Goal: Transaction & Acquisition: Purchase product/service

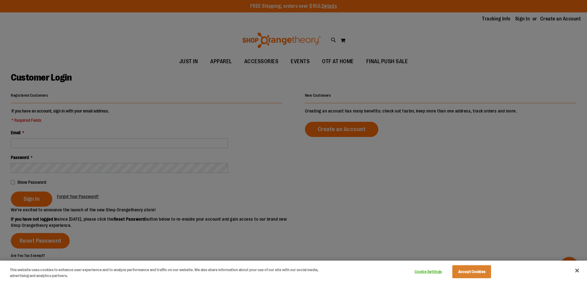
type input "**********"
click at [466, 272] on button "Accept Cookies" at bounding box center [471, 271] width 39 height 13
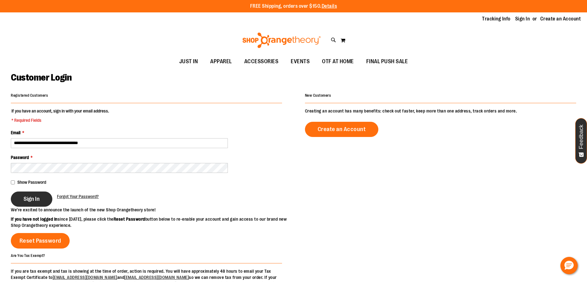
click at [42, 203] on button "Sign In" at bounding box center [31, 198] width 41 height 15
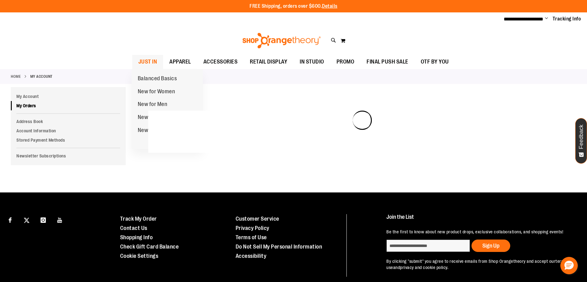
type input "**********"
click at [152, 60] on span "JUST IN" at bounding box center [147, 62] width 19 height 14
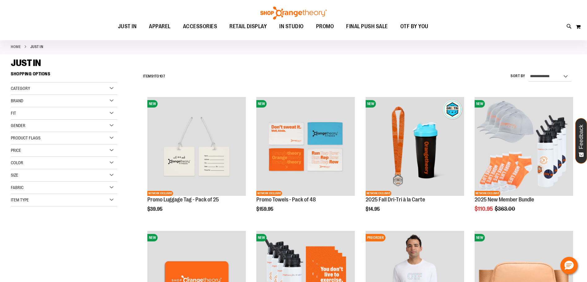
scroll to position [31, 0]
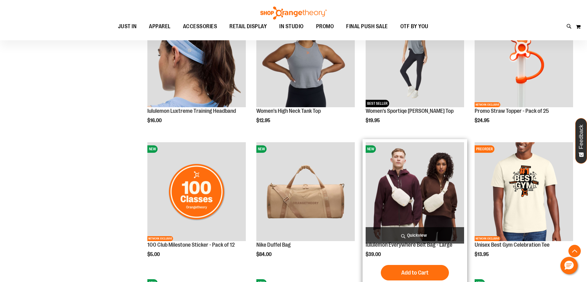
scroll to position [278, 0]
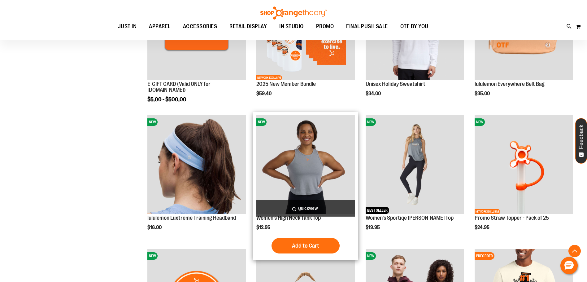
type input "**********"
click at [306, 168] on img "product" at bounding box center [305, 164] width 98 height 98
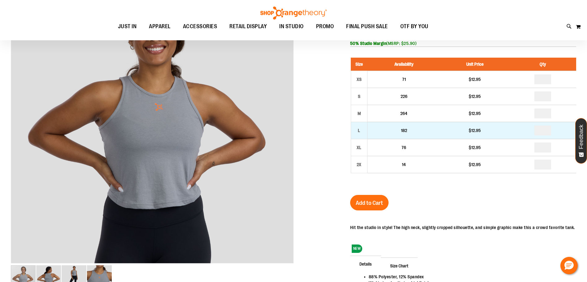
scroll to position [28, 0]
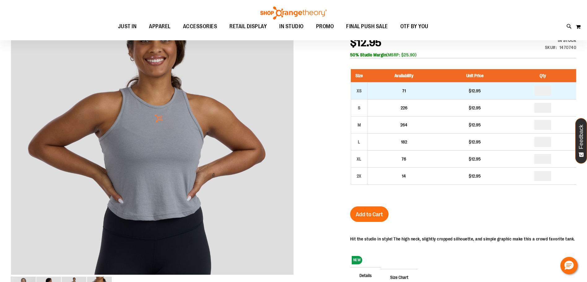
type input "**********"
click at [542, 90] on input "number" at bounding box center [542, 91] width 17 height 10
type input "*"
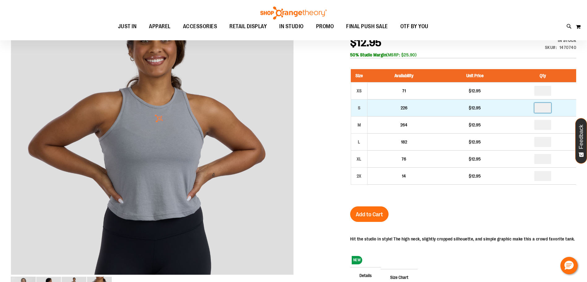
click at [542, 106] on input "number" at bounding box center [542, 108] width 17 height 10
type input "*"
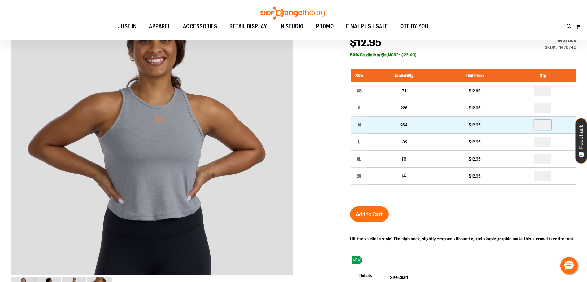
click at [544, 122] on input "number" at bounding box center [542, 125] width 17 height 10
type input "*"
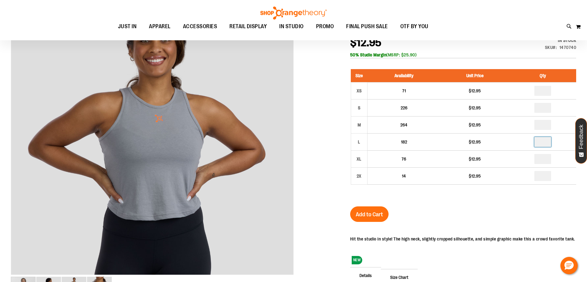
click at [544, 142] on input "number" at bounding box center [542, 142] width 17 height 10
type input "*"
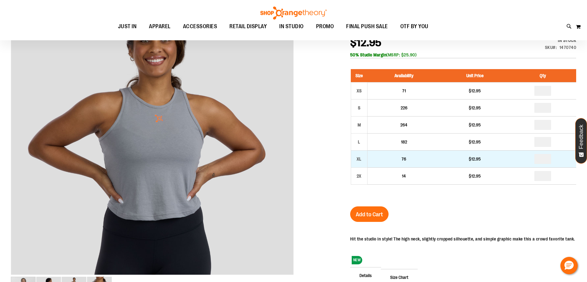
type input "*"
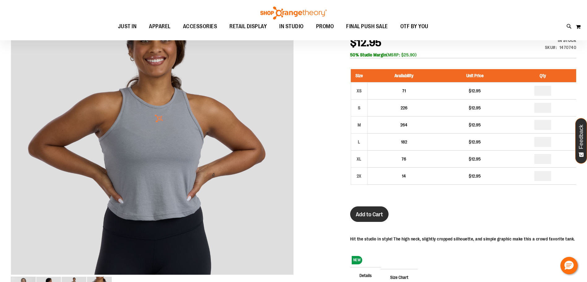
click at [366, 209] on button "Add to Cart" at bounding box center [369, 213] width 38 height 15
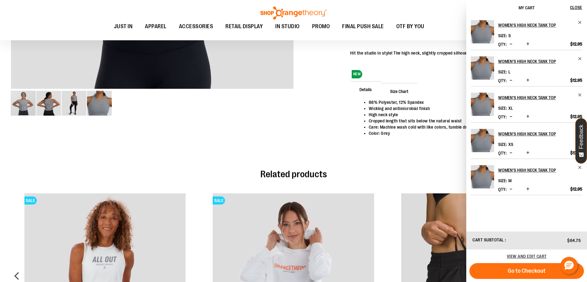
scroll to position [338, 0]
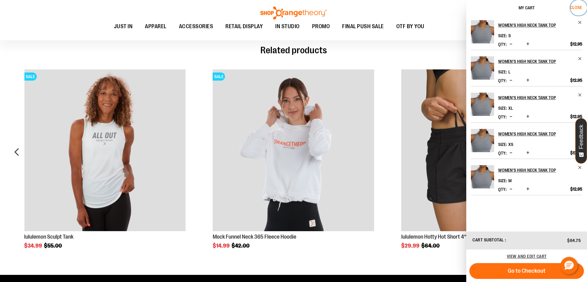
click at [578, 6] on span "Close" at bounding box center [576, 7] width 12 height 5
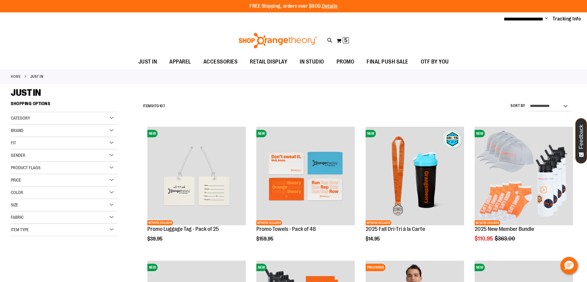
scroll to position [314, 0]
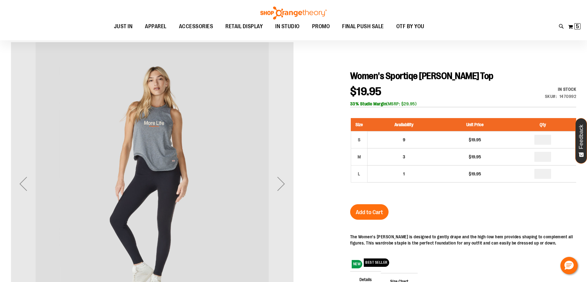
scroll to position [62, 0]
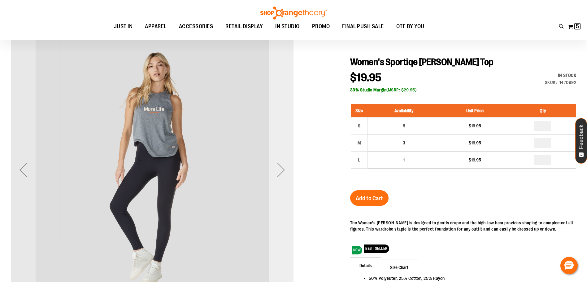
type input "**********"
click at [278, 172] on div "Next" at bounding box center [281, 169] width 25 height 25
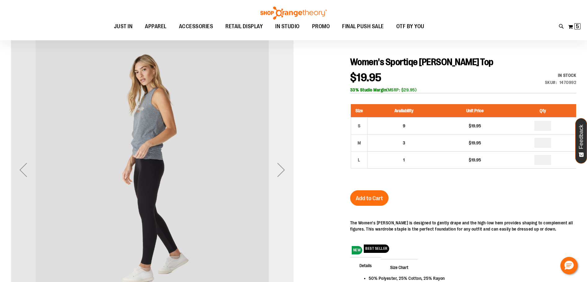
click at [278, 172] on div "Next" at bounding box center [281, 169] width 25 height 25
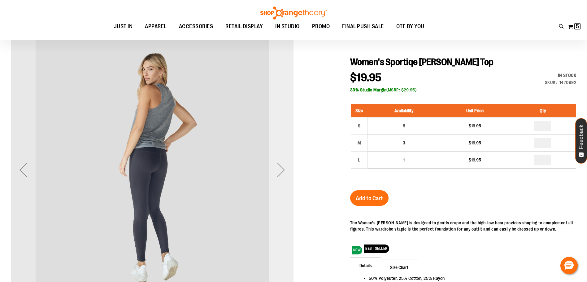
click at [278, 172] on div "Next" at bounding box center [281, 169] width 25 height 25
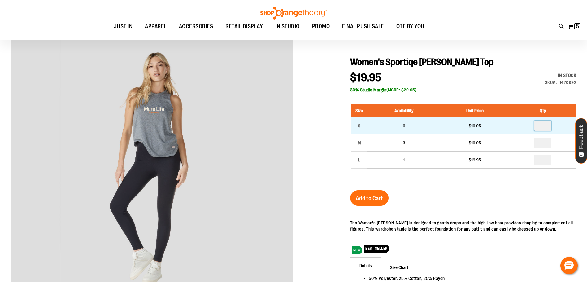
click at [545, 127] on input "number" at bounding box center [542, 126] width 17 height 10
type input "*"
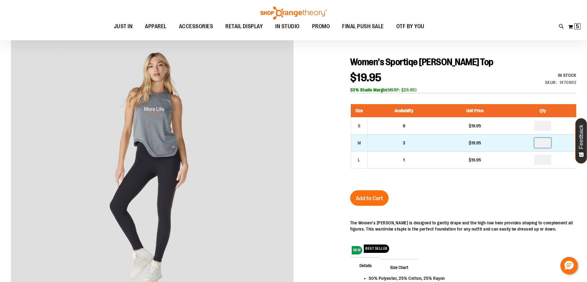
click at [544, 144] on input "number" at bounding box center [542, 143] width 17 height 10
type input "*"
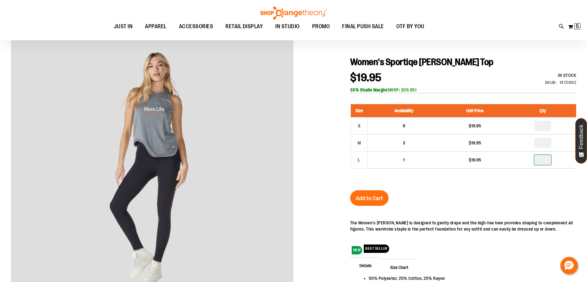
click at [546, 157] on input "number" at bounding box center [542, 160] width 17 height 10
type input "*"
click at [362, 196] on span "Add to Cart" at bounding box center [369, 198] width 27 height 7
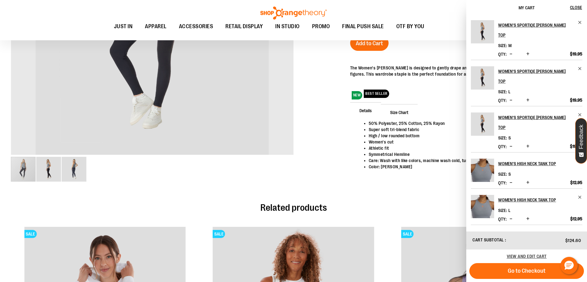
scroll to position [31, 0]
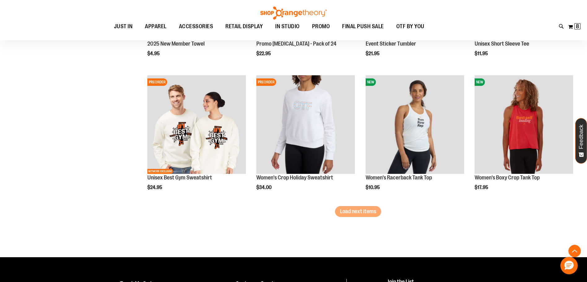
scroll to position [1053, 0]
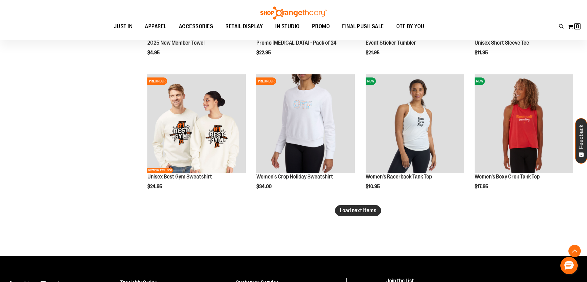
type input "**********"
click at [379, 213] on button "Load next items" at bounding box center [358, 210] width 46 height 11
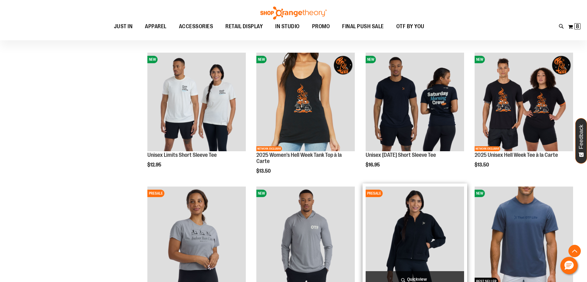
scroll to position [1208, 0]
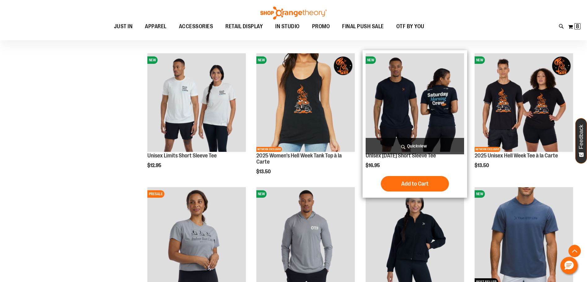
click at [423, 109] on img "product" at bounding box center [415, 102] width 98 height 98
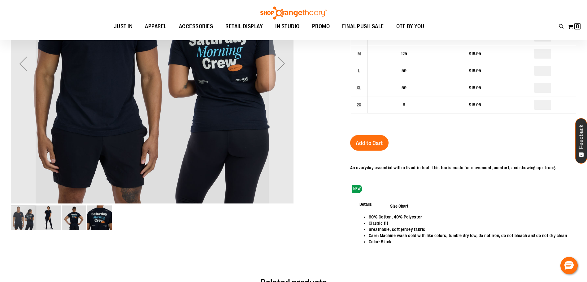
scroll to position [185, 0]
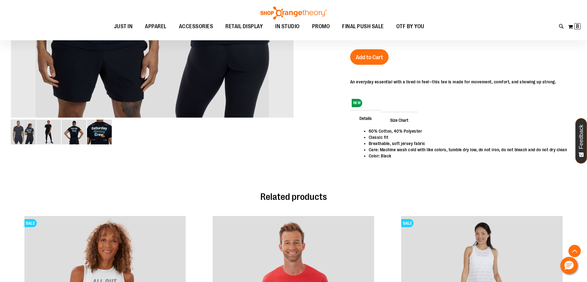
type input "**********"
click at [104, 133] on img "image 4 of 4" at bounding box center [99, 131] width 25 height 25
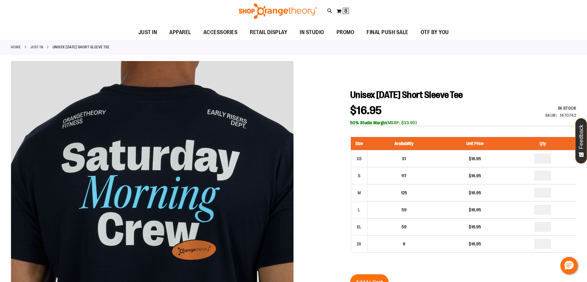
scroll to position [0, 0]
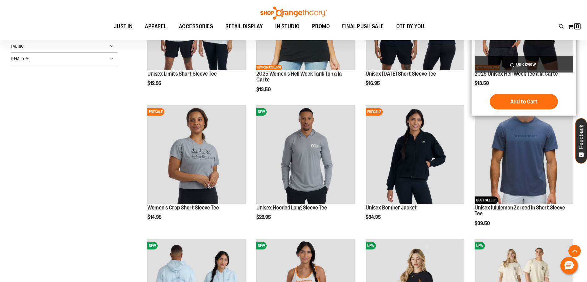
scroll to position [185, 0]
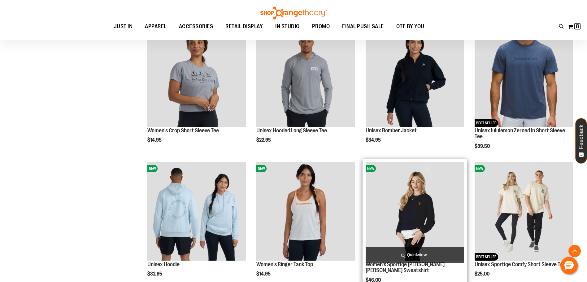
scroll to position [278, 0]
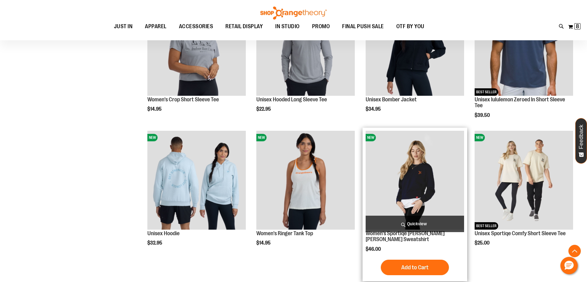
type input "**********"
click at [425, 172] on img "product" at bounding box center [415, 180] width 98 height 98
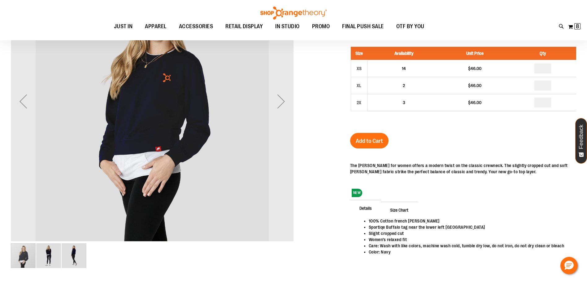
scroll to position [61, 0]
type input "**********"
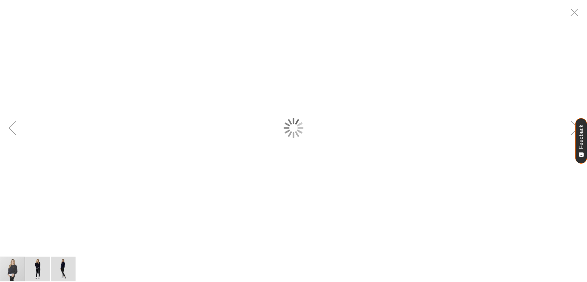
scroll to position [0, 0]
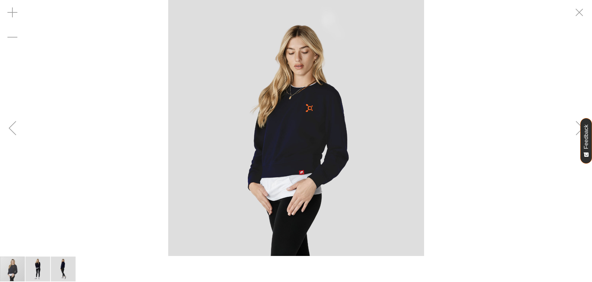
click at [37, 271] on img "image 2 of 3" at bounding box center [37, 268] width 25 height 25
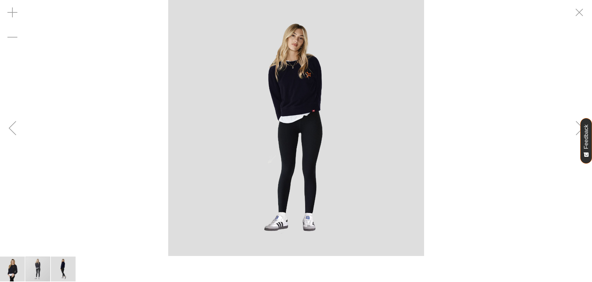
click at [70, 266] on img "image 3 of 3" at bounding box center [63, 268] width 25 height 25
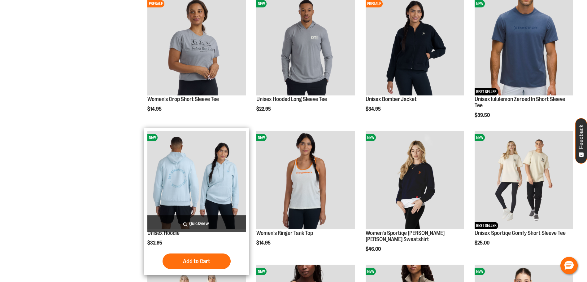
scroll to position [278, 0]
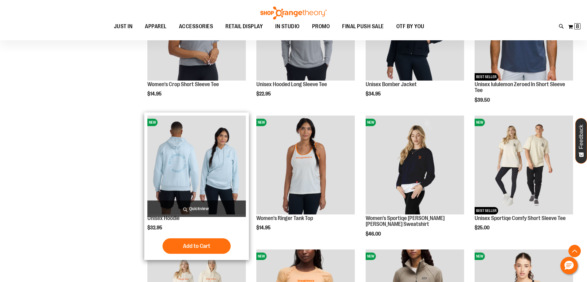
type input "**********"
click at [226, 179] on img "product" at bounding box center [196, 164] width 98 height 98
click at [216, 151] on img "product" at bounding box center [196, 164] width 98 height 98
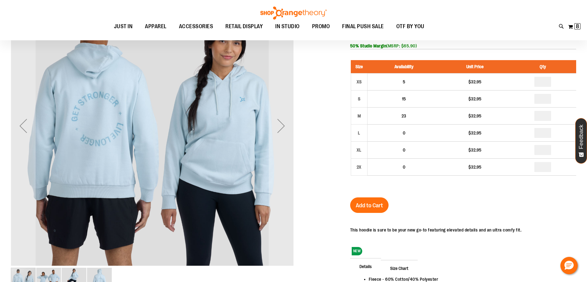
scroll to position [30, 0]
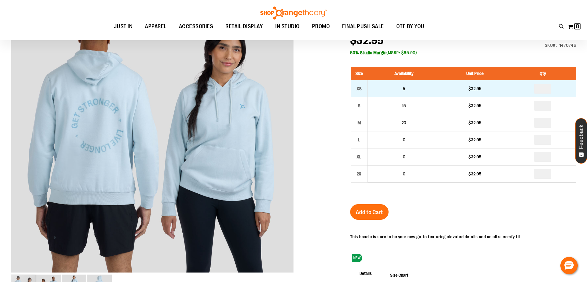
type input "**********"
click at [542, 91] on input "number" at bounding box center [542, 89] width 17 height 10
type input "*"
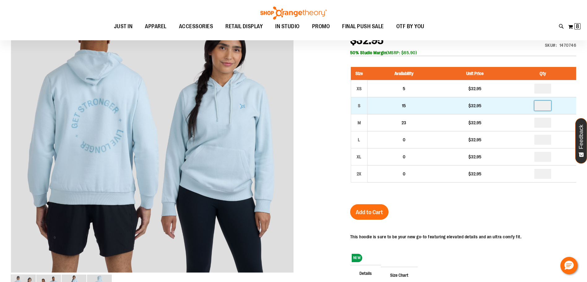
click at [544, 107] on input "number" at bounding box center [542, 106] width 17 height 10
type input "*"
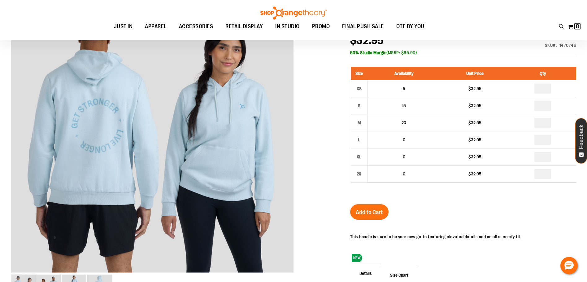
type input "*"
click at [546, 175] on input "number" at bounding box center [542, 174] width 17 height 10
type input "*"
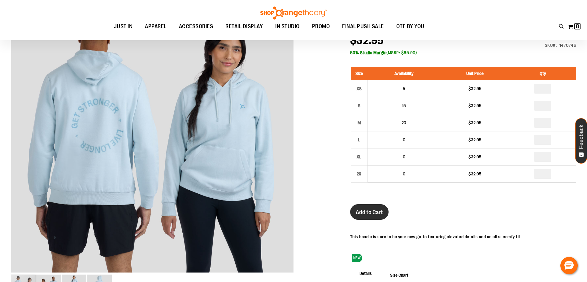
click at [382, 210] on span "Add to Cart" at bounding box center [369, 212] width 27 height 7
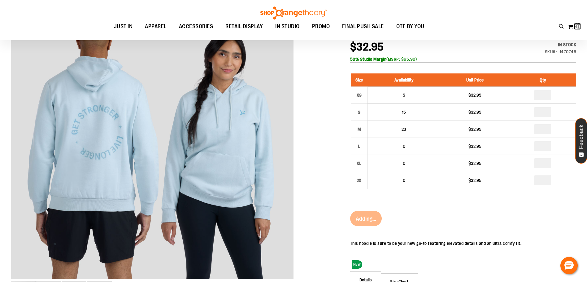
scroll to position [31, 0]
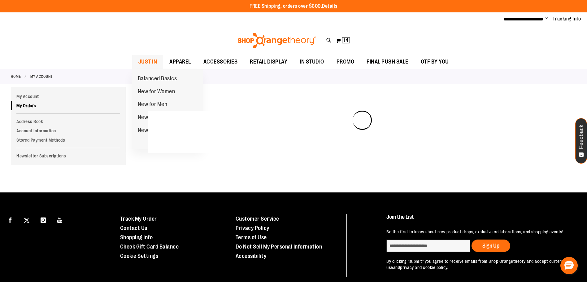
type input "**********"
click at [142, 66] on span "JUST IN" at bounding box center [147, 62] width 19 height 14
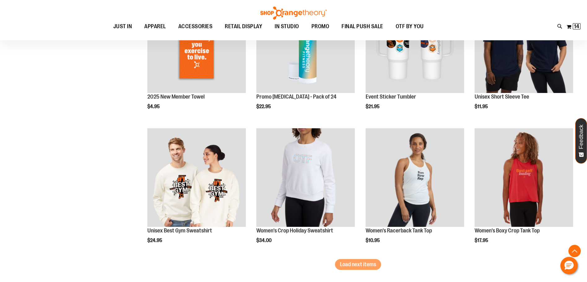
scroll to position [1218, 0]
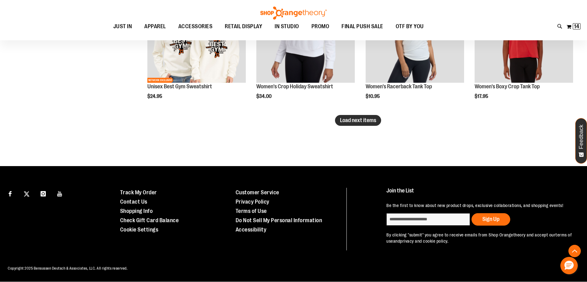
type input "**********"
click at [349, 118] on button "Load next items" at bounding box center [358, 120] width 46 height 11
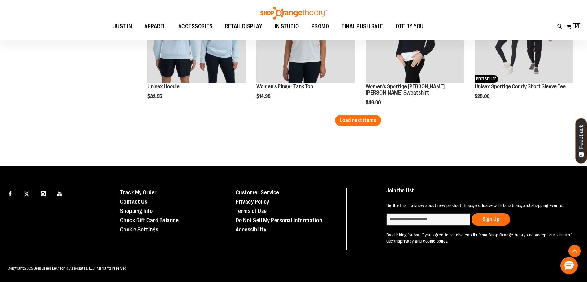
scroll to position [1619, 0]
click at [354, 117] on span "Load next items" at bounding box center [358, 120] width 36 height 6
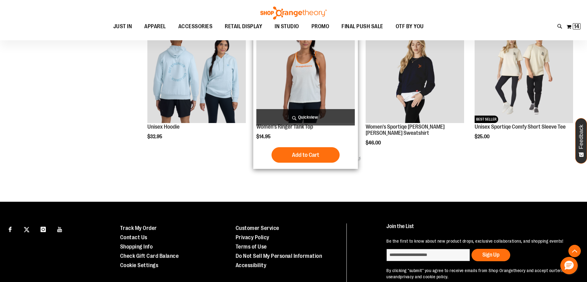
scroll to position [1521, 0]
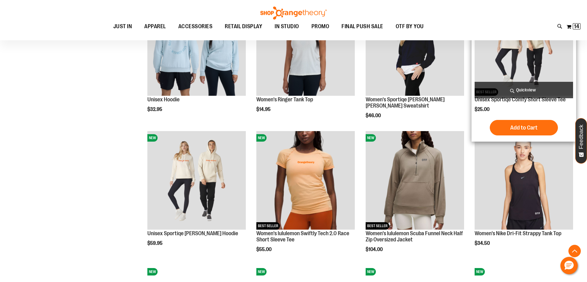
scroll to position [1614, 0]
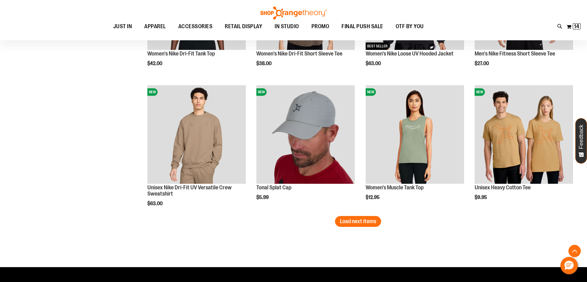
scroll to position [1924, 0]
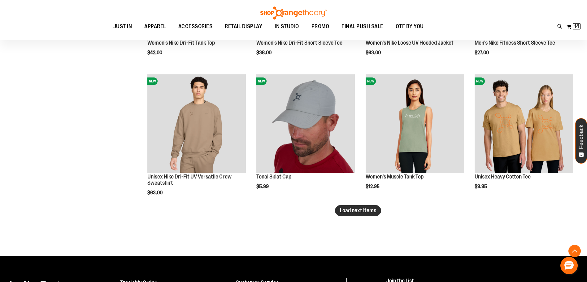
click at [377, 207] on button "Load next items" at bounding box center [358, 210] width 46 height 11
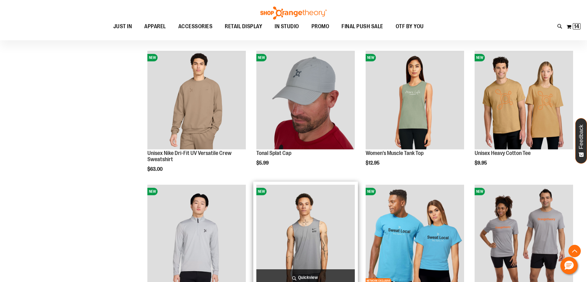
scroll to position [1986, 0]
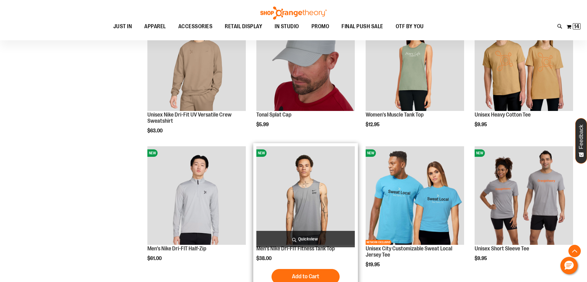
click at [303, 193] on img "product" at bounding box center [305, 195] width 98 height 98
click at [314, 198] on img "product" at bounding box center [305, 195] width 98 height 98
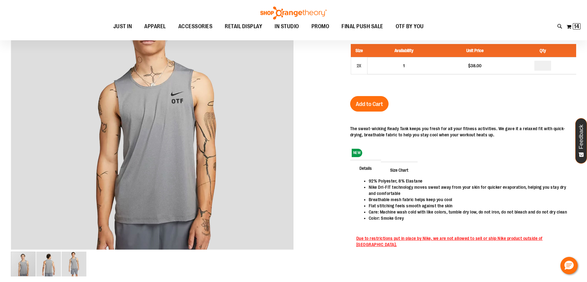
scroll to position [31, 0]
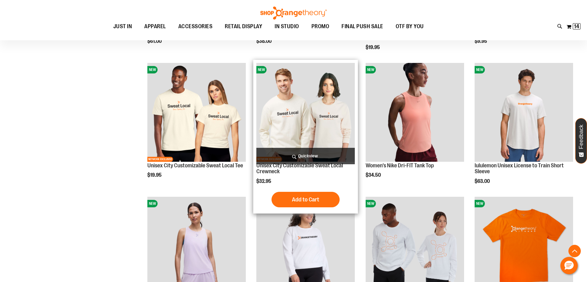
scroll to position [216, 0]
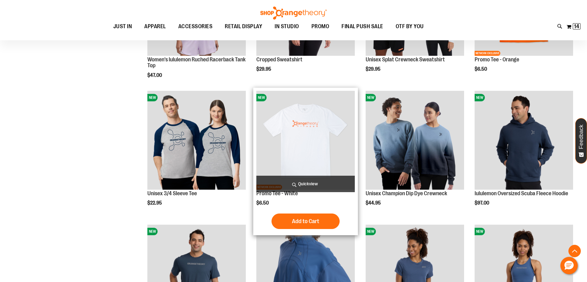
scroll to position [464, 0]
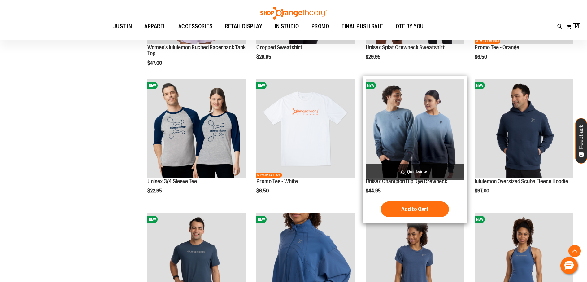
type input "**********"
click at [406, 124] on img "product" at bounding box center [415, 128] width 98 height 98
click at [408, 94] on img "product" at bounding box center [415, 128] width 98 height 98
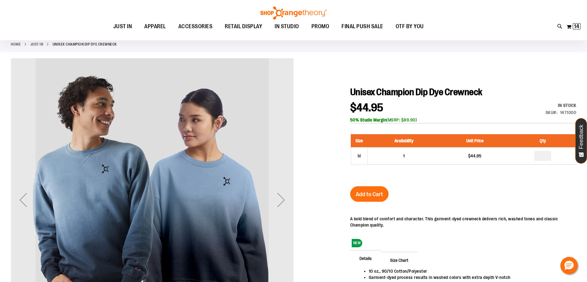
scroll to position [93, 0]
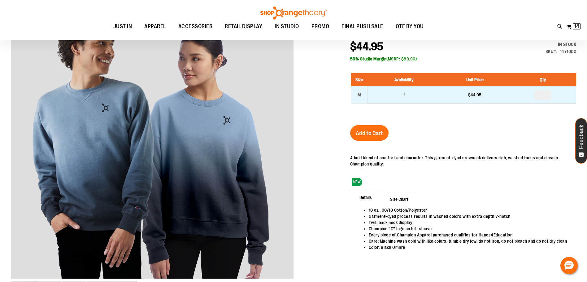
type input "**********"
click at [544, 95] on input "number" at bounding box center [542, 95] width 17 height 10
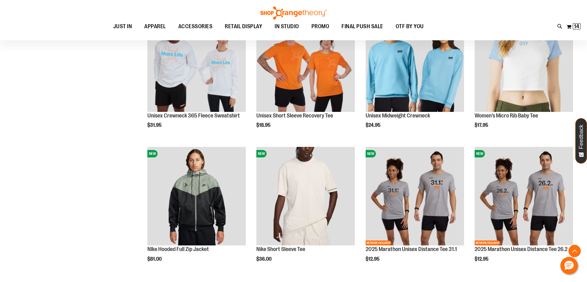
scroll to position [495, 0]
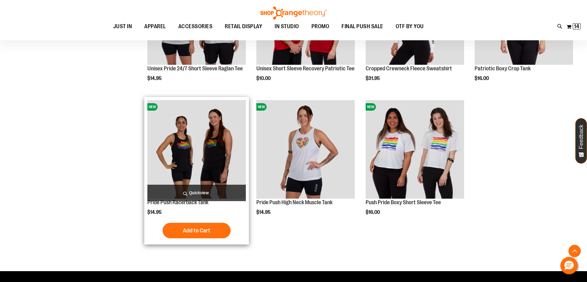
scroll to position [1154, 0]
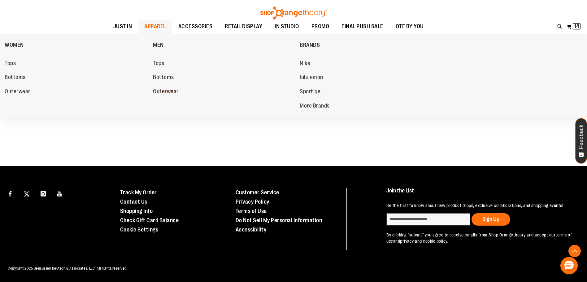
type input "**********"
click at [163, 92] on span "Outerwear" at bounding box center [166, 92] width 26 height 8
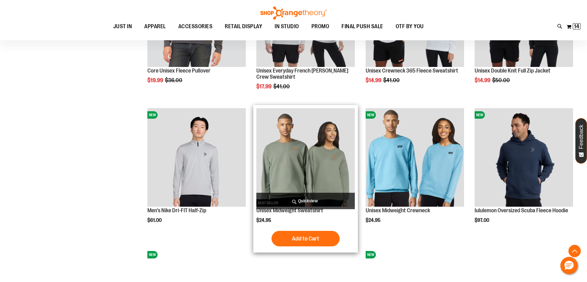
scroll to position [588, 0]
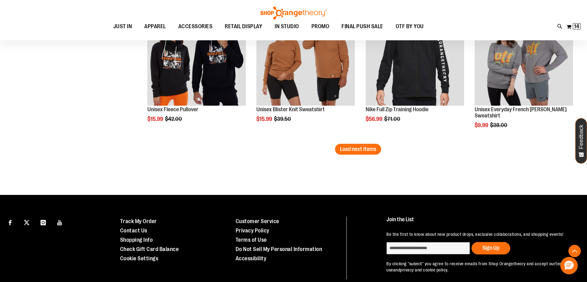
scroll to position [1238, 0]
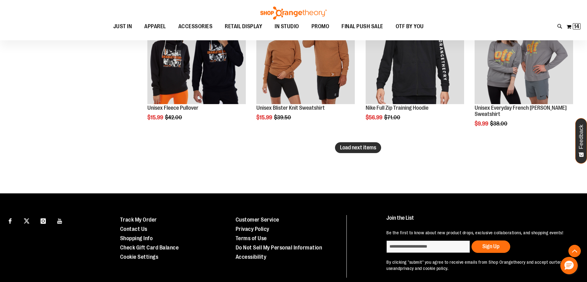
type input "**********"
click at [374, 151] on button "Load next items" at bounding box center [358, 147] width 46 height 11
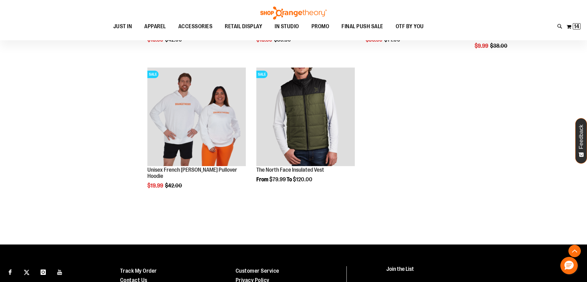
scroll to position [1331, 0]
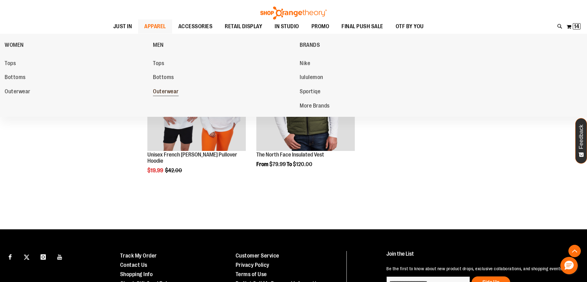
click at [167, 94] on span "Outerwear" at bounding box center [166, 92] width 26 height 8
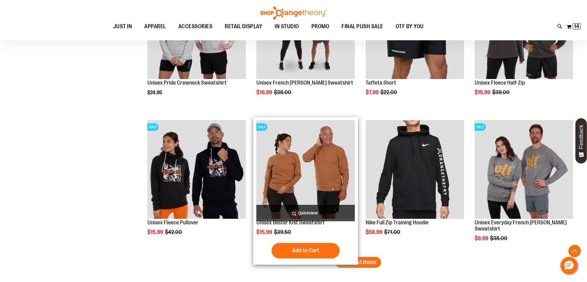
scroll to position [1176, 0]
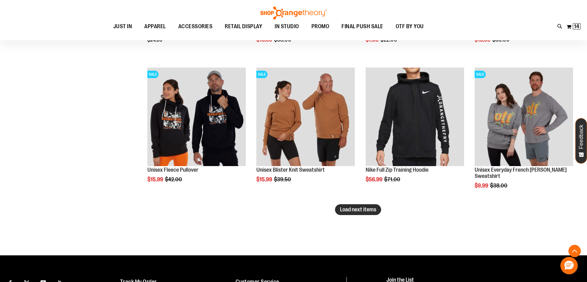
type input "**********"
click at [342, 209] on span "Load next items" at bounding box center [358, 209] width 36 height 6
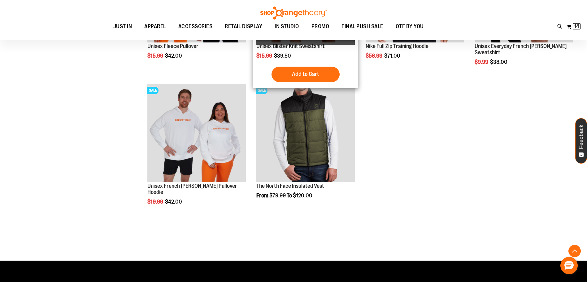
scroll to position [1300, 0]
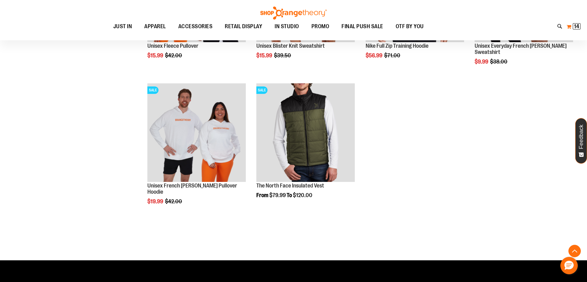
click at [577, 24] on span "14" at bounding box center [576, 26] width 5 height 6
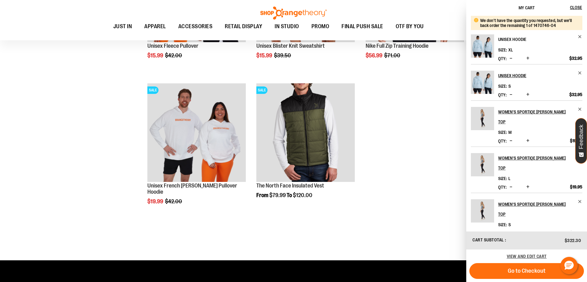
click at [508, 37] on h2 "Unisex Hoodie" at bounding box center [536, 39] width 76 height 10
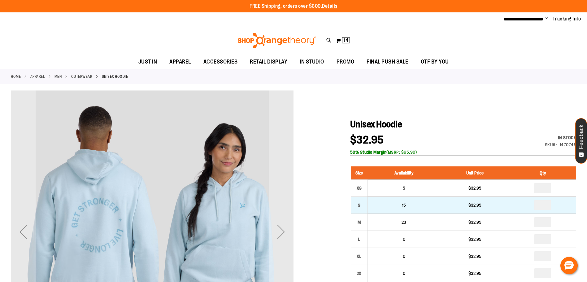
type input "**********"
click at [542, 206] on input "number" at bounding box center [542, 205] width 17 height 10
type input "*"
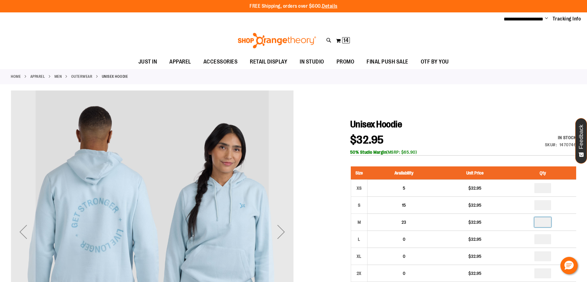
click at [544, 223] on input "number" at bounding box center [542, 222] width 17 height 10
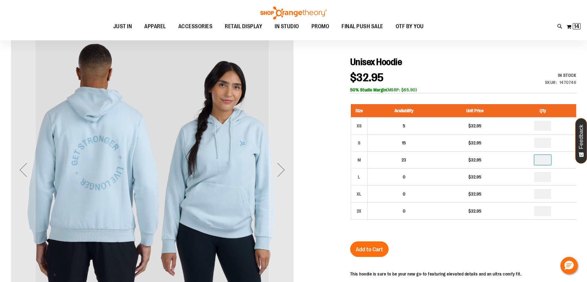
scroll to position [93, 0]
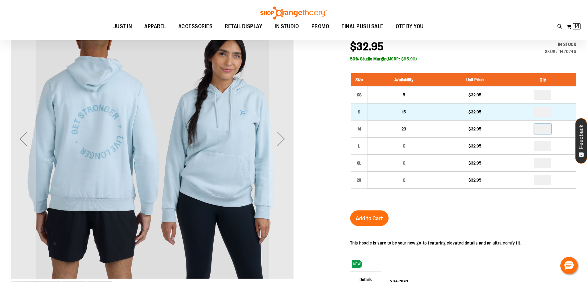
type input "*"
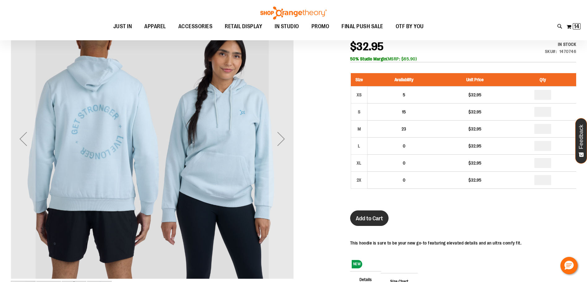
click at [375, 220] on span "Add to Cart" at bounding box center [369, 218] width 27 height 7
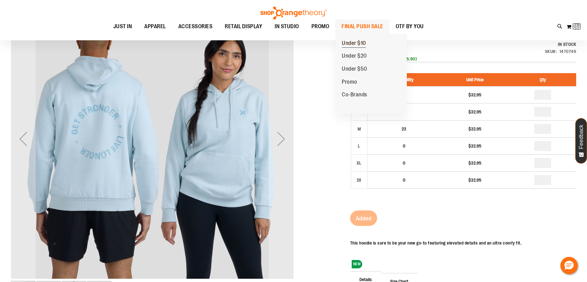
click at [358, 41] on span "Under $10" at bounding box center [354, 44] width 24 height 8
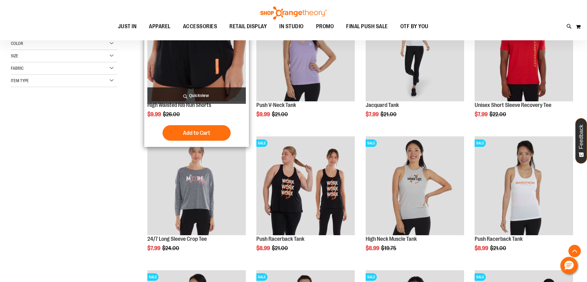
scroll to position [185, 0]
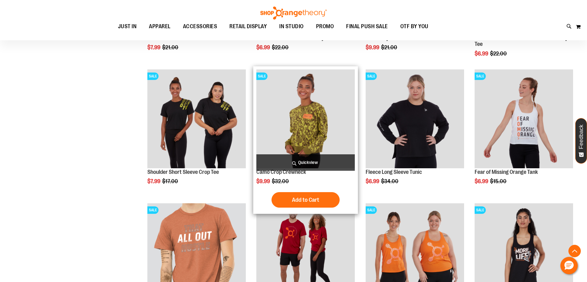
scroll to position [495, 0]
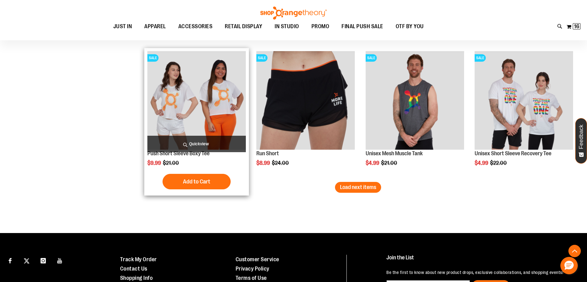
scroll to position [1145, 0]
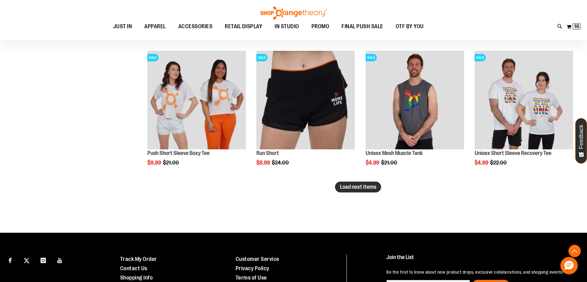
type input "**********"
click at [362, 188] on span "Load next items" at bounding box center [358, 187] width 36 height 6
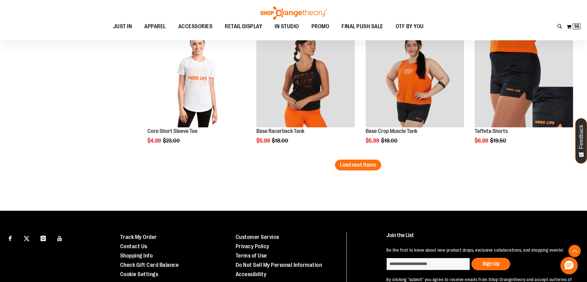
scroll to position [1578, 0]
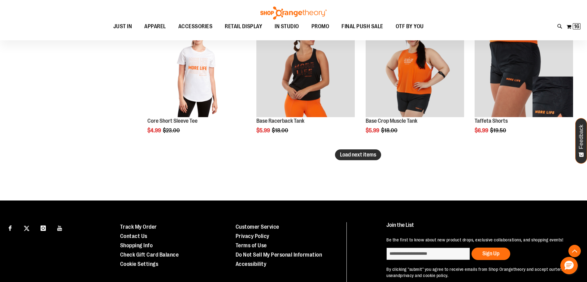
click at [366, 157] on span "Load next items" at bounding box center [358, 154] width 36 height 6
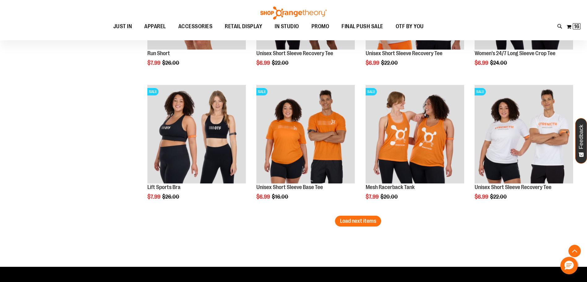
scroll to position [1919, 0]
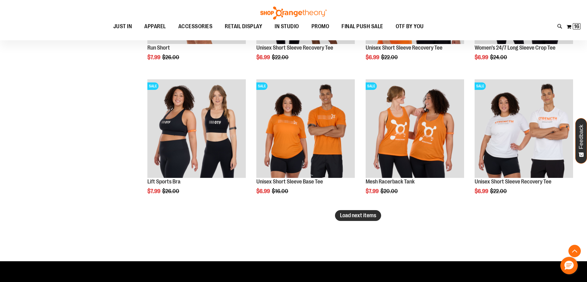
click at [353, 214] on span "Load next items" at bounding box center [358, 215] width 36 height 6
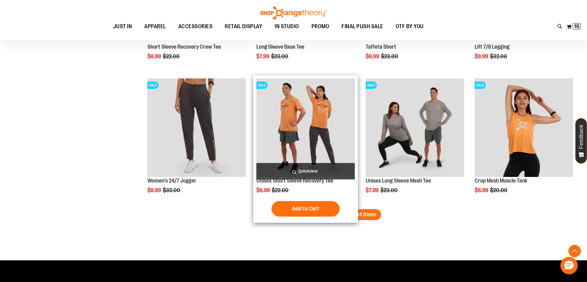
scroll to position [2321, 0]
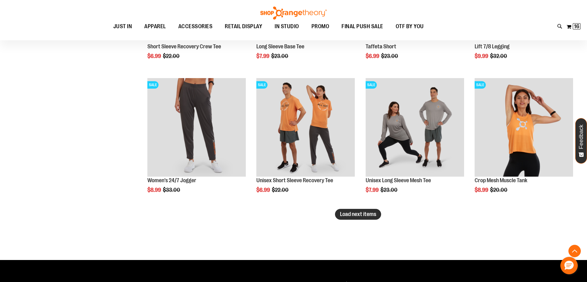
click at [371, 211] on span "Load next items" at bounding box center [358, 214] width 36 height 6
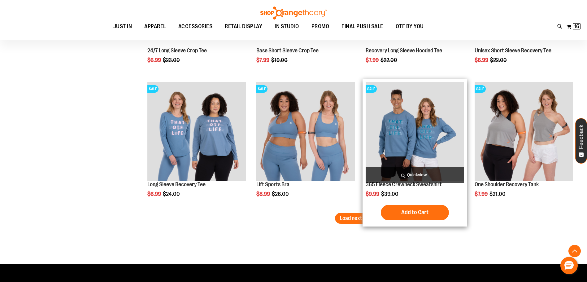
scroll to position [2724, 0]
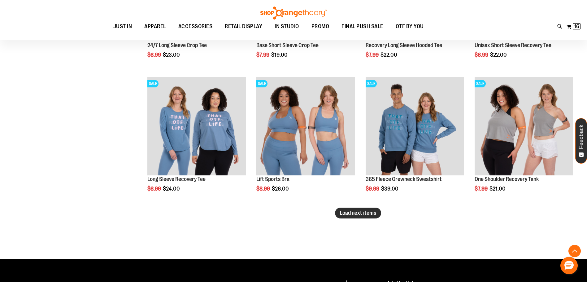
click at [361, 210] on span "Load next items" at bounding box center [358, 213] width 36 height 6
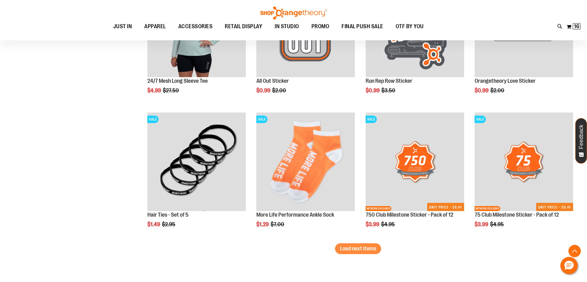
scroll to position [3157, 0]
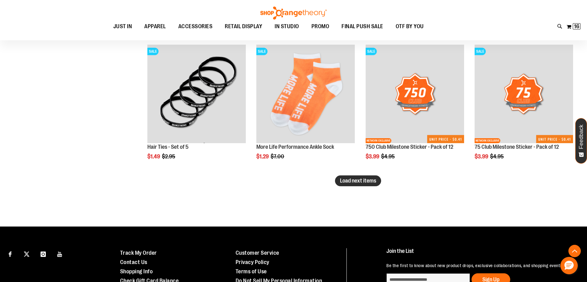
click at [357, 181] on span "Load next items" at bounding box center [358, 180] width 36 height 6
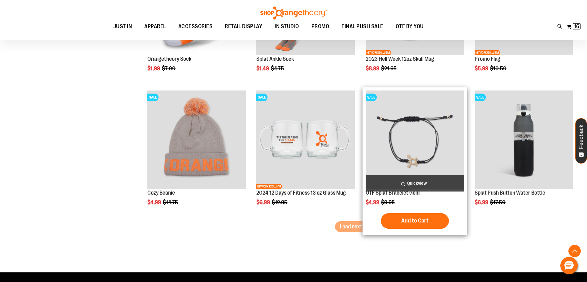
scroll to position [3528, 0]
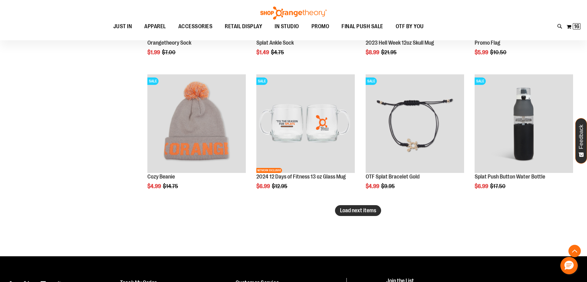
click at [340, 213] on span "Load next items" at bounding box center [358, 210] width 36 height 6
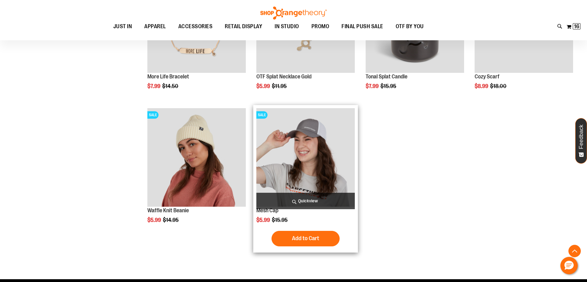
scroll to position [3776, 0]
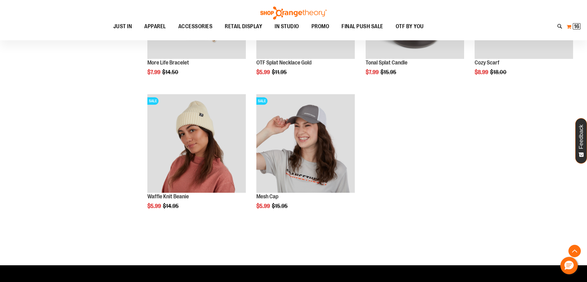
click at [573, 24] on span "16 16 items" at bounding box center [577, 26] width 8 height 6
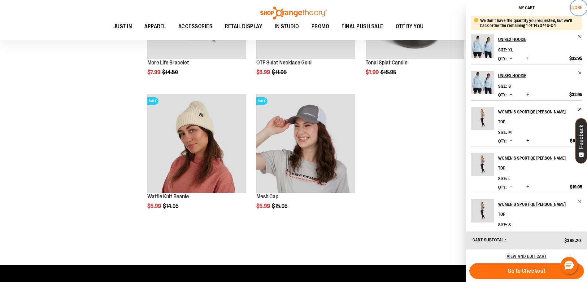
click at [578, 8] on span "Close" at bounding box center [576, 7] width 12 height 5
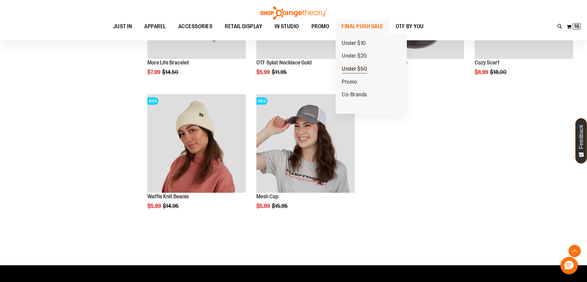
click at [353, 67] on span "Under $50" at bounding box center [354, 70] width 25 height 8
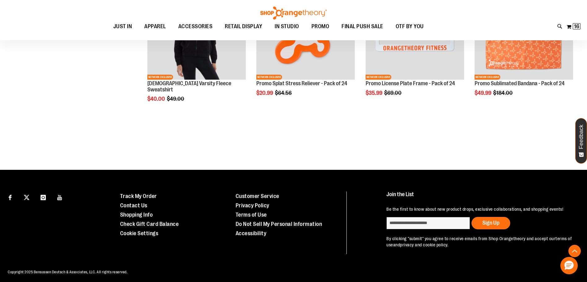
scroll to position [306, 0]
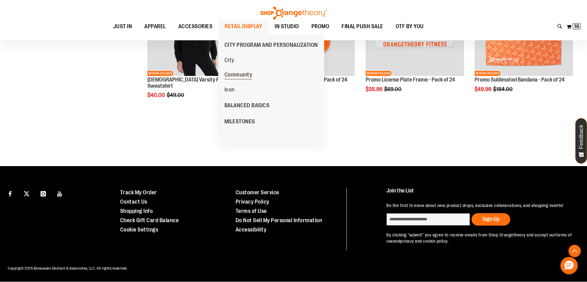
type input "**********"
click at [236, 72] on span "Community" at bounding box center [238, 76] width 28 height 8
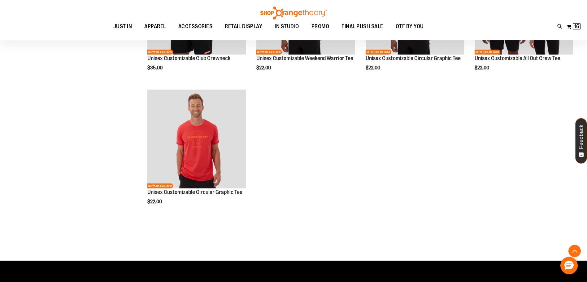
scroll to position [309, 0]
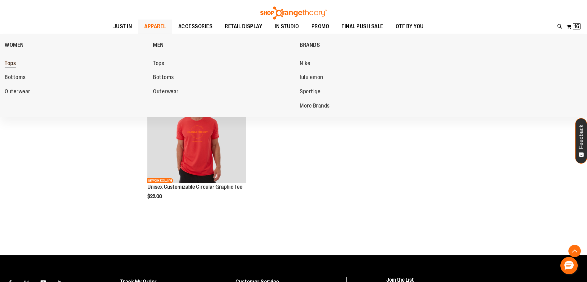
type input "**********"
click at [13, 65] on span "Tops" at bounding box center [10, 64] width 11 height 8
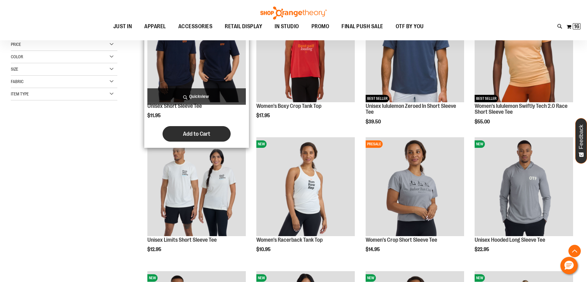
scroll to position [124, 0]
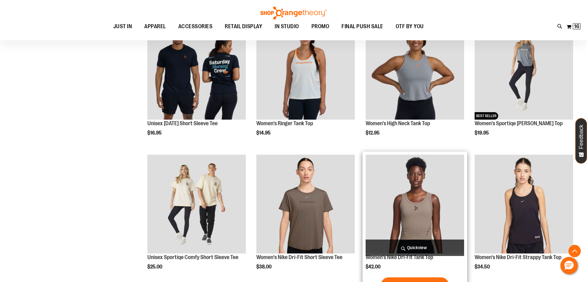
scroll to position [464, 0]
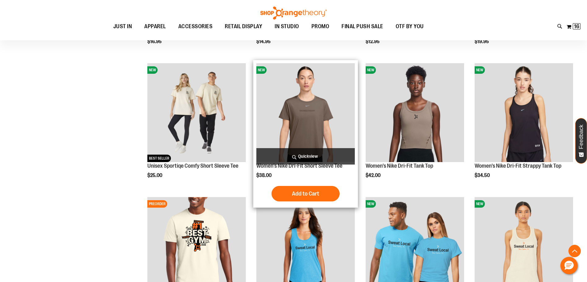
type input "**********"
click at [306, 133] on img "product" at bounding box center [305, 112] width 98 height 98
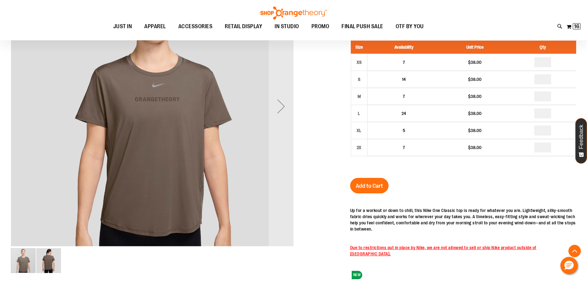
scroll to position [216, 0]
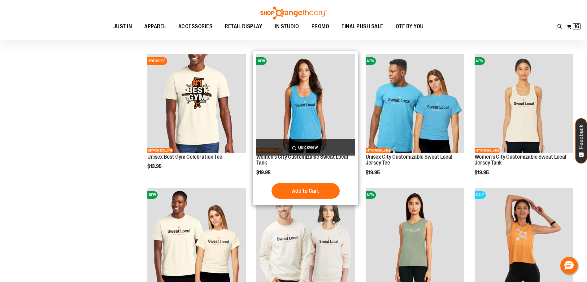
scroll to position [31, 0]
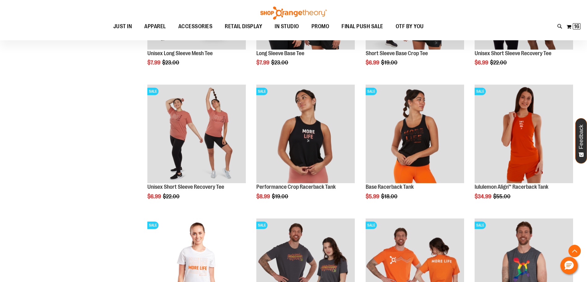
scroll to position [557, 0]
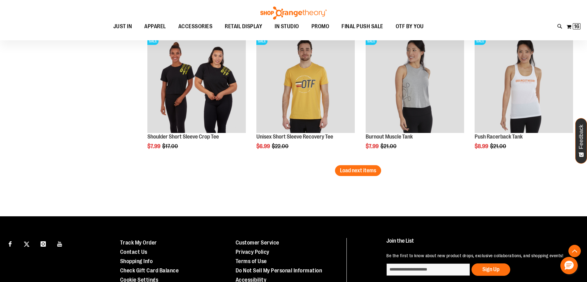
scroll to position [1114, 0]
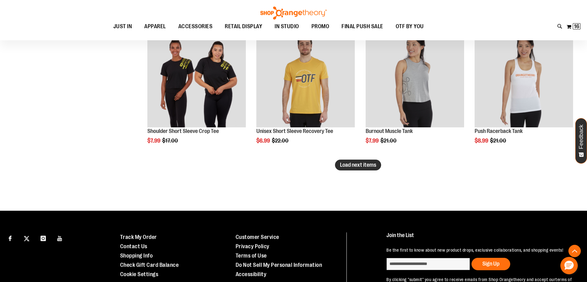
type input "**********"
click at [377, 167] on button "Load next items" at bounding box center [358, 164] width 46 height 11
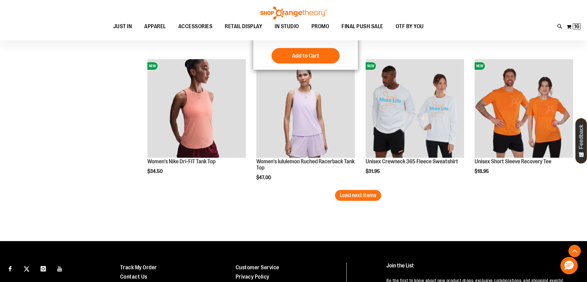
scroll to position [1485, 0]
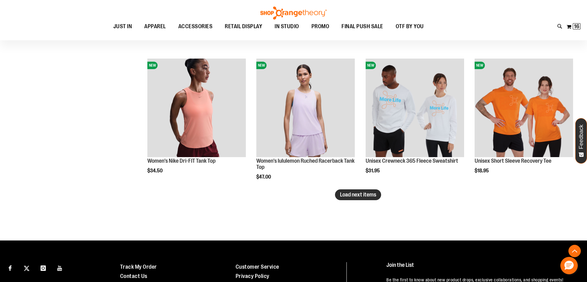
click at [373, 194] on span "Load next items" at bounding box center [358, 194] width 36 height 6
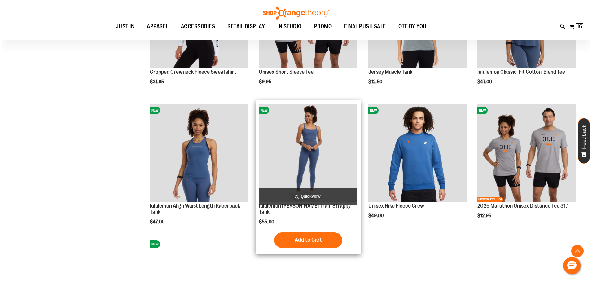
scroll to position [1716, 0]
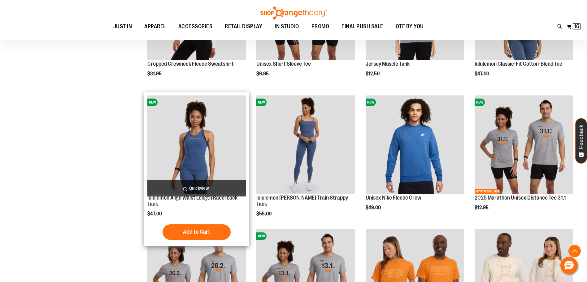
click at [215, 132] on img "product" at bounding box center [196, 144] width 98 height 98
click at [192, 156] on img "product" at bounding box center [196, 144] width 98 height 98
click at [193, 184] on span "Quickview" at bounding box center [196, 188] width 98 height 16
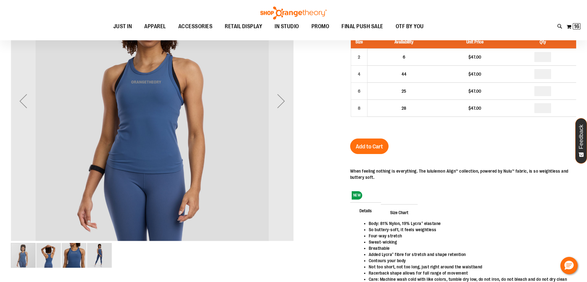
type input "**********"
click at [48, 251] on img "image 2 of 4" at bounding box center [48, 255] width 25 height 25
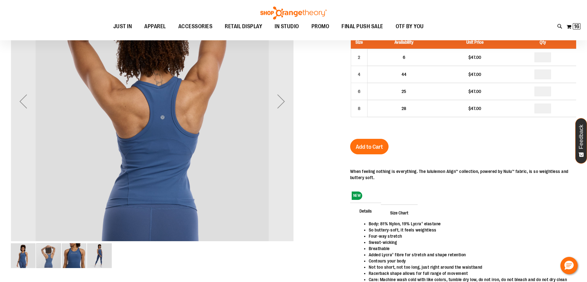
click at [65, 252] on img "image 3 of 4" at bounding box center [74, 255] width 25 height 25
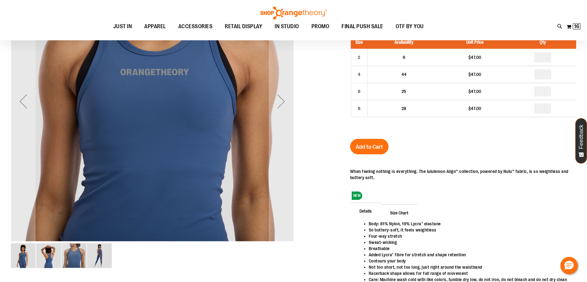
click at [93, 254] on img "image 4 of 4" at bounding box center [99, 255] width 25 height 25
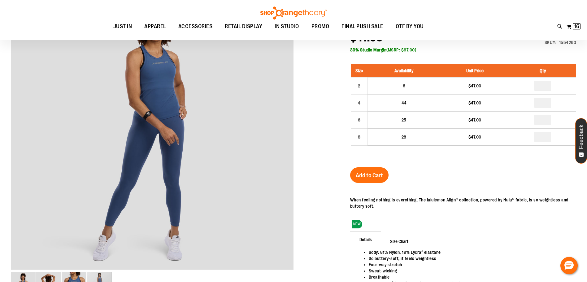
scroll to position [0, 0]
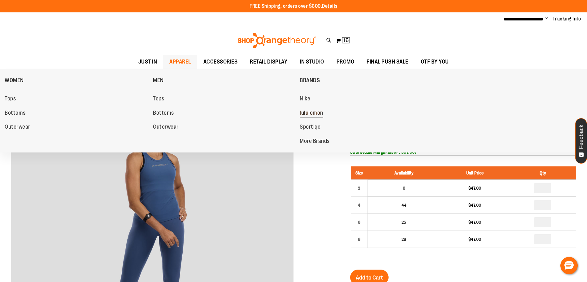
click at [311, 111] on span "lululemon" at bounding box center [312, 114] width 24 height 8
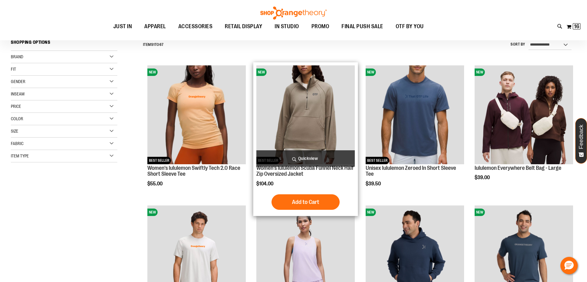
scroll to position [62, 0]
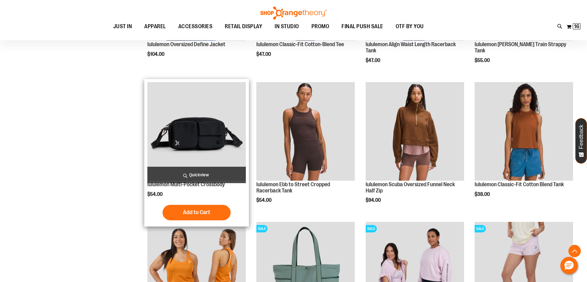
scroll to position [464, 0]
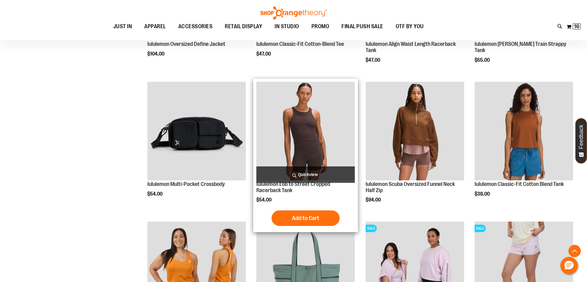
type input "**********"
click at [331, 136] on img "product" at bounding box center [305, 131] width 98 height 98
click at [310, 122] on img "product" at bounding box center [305, 131] width 98 height 98
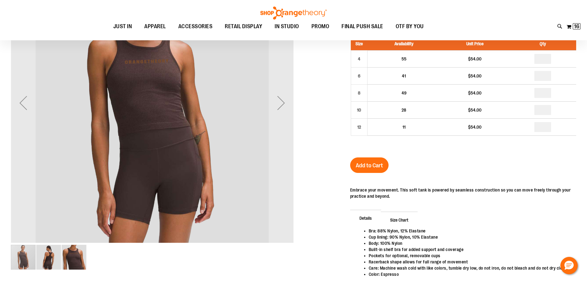
scroll to position [60, 0]
type input "**********"
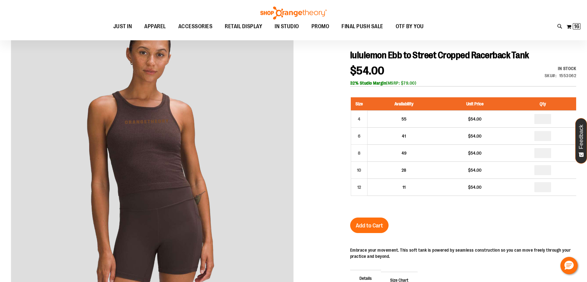
scroll to position [31, 0]
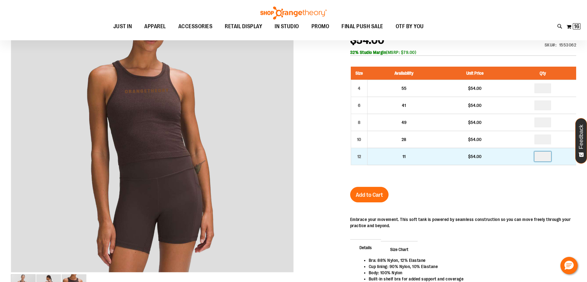
click at [542, 155] on input "number" at bounding box center [542, 156] width 17 height 10
type input "*"
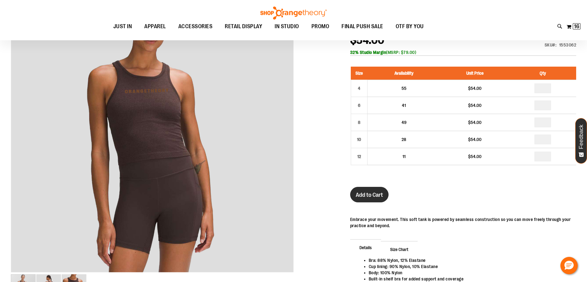
click at [361, 194] on span "Add to Cart" at bounding box center [369, 194] width 27 height 7
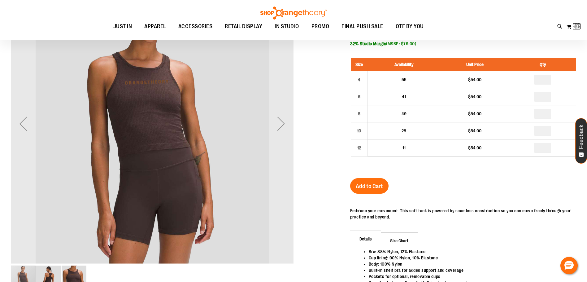
scroll to position [91, 0]
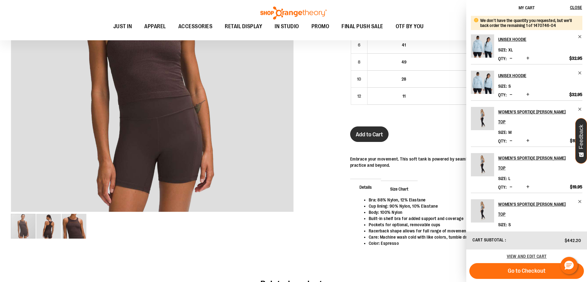
click at [379, 136] on span "Add to Cart" at bounding box center [369, 134] width 27 height 7
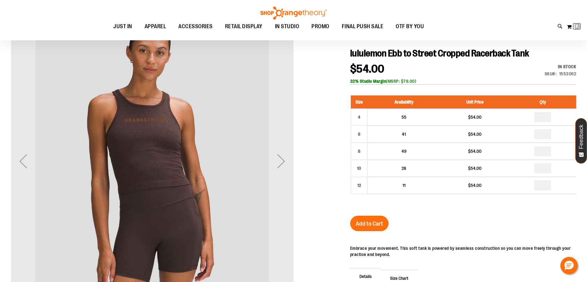
scroll to position [0, 0]
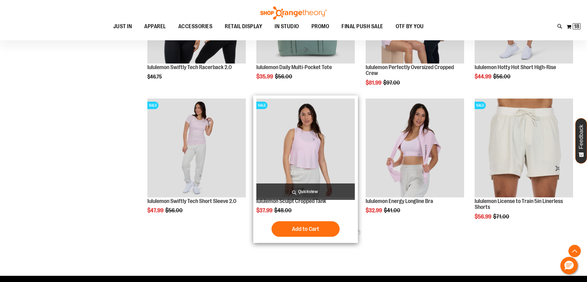
scroll to position [219, 0]
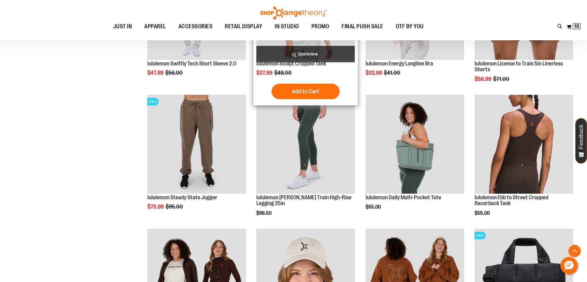
scroll to position [373, 0]
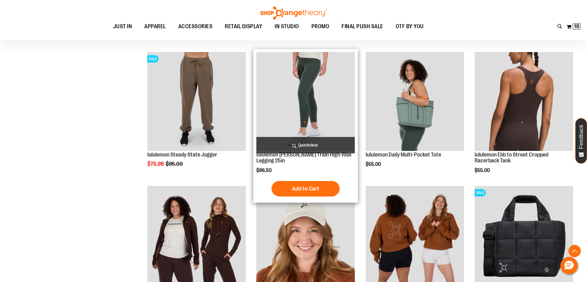
scroll to position [404, 0]
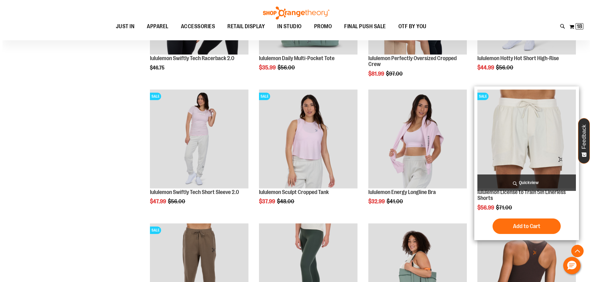
scroll to position [311, 0]
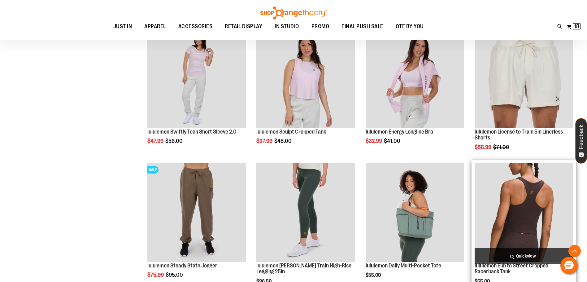
type input "**********"
click at [517, 256] on span "Quickview" at bounding box center [524, 256] width 98 height 16
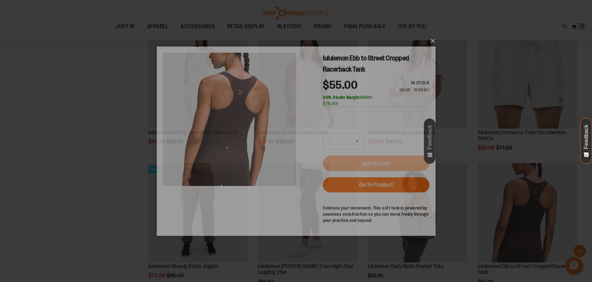
scroll to position [0, 0]
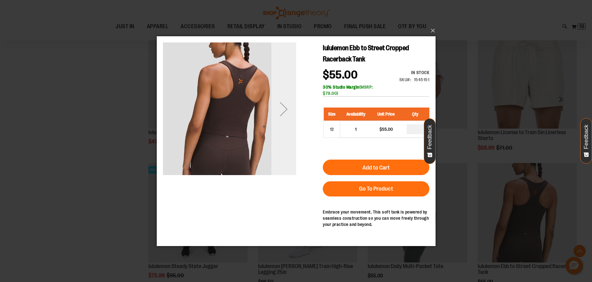
click at [283, 112] on div "Next" at bounding box center [283, 108] width 25 height 25
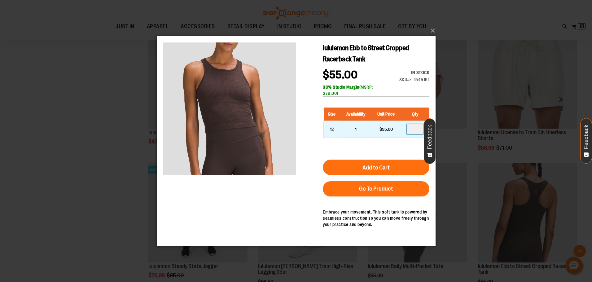
click at [414, 129] on input "number" at bounding box center [414, 129] width 17 height 10
type input "*"
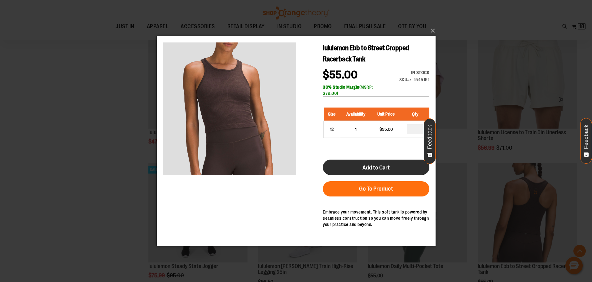
click at [380, 163] on button "Add to Cart" at bounding box center [375, 166] width 106 height 15
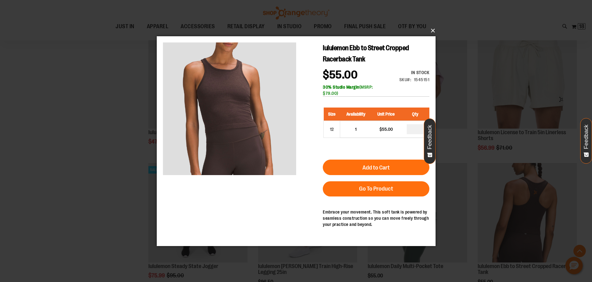
drag, startPoint x: 431, startPoint y: 32, endPoint x: 275, endPoint y: 2, distance: 159.5
click at [431, 32] on button "×" at bounding box center [297, 31] width 279 height 14
click at [432, 29] on button "×" at bounding box center [297, 31] width 279 height 14
click at [490, 91] on div "×" at bounding box center [296, 141] width 592 height 282
click at [435, 29] on button "×" at bounding box center [297, 31] width 279 height 14
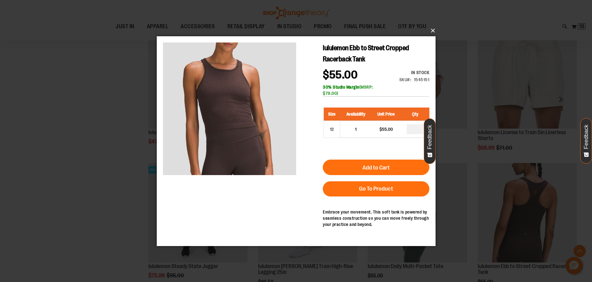
click at [433, 29] on button "×" at bounding box center [297, 31] width 279 height 14
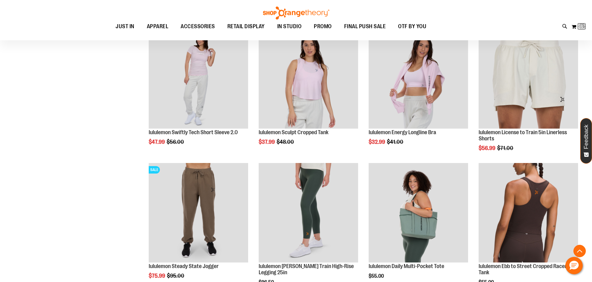
click at [433, 29] on ul "JUST IN JUST IN Balanced Basics New for Women New for Men New Accessories New B…" at bounding box center [271, 27] width 514 height 14
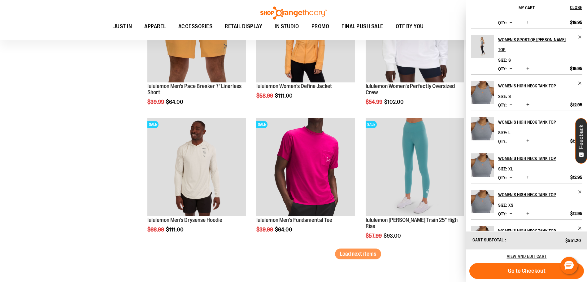
scroll to position [1099, 0]
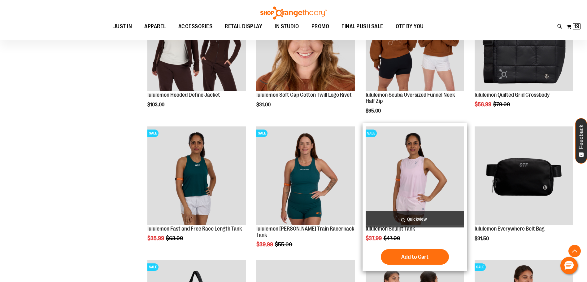
scroll to position [604, 0]
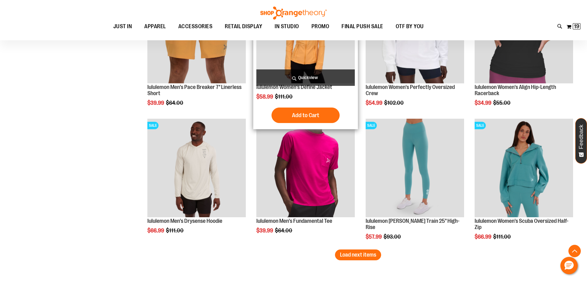
scroll to position [1068, 0]
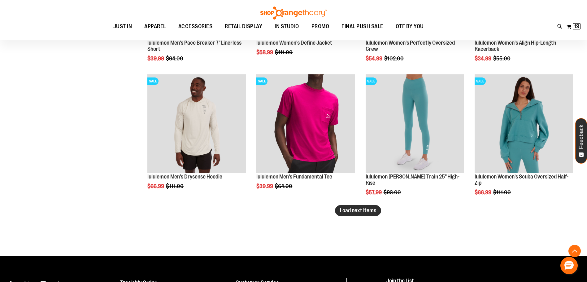
click at [345, 209] on span "Load next items" at bounding box center [358, 210] width 36 height 6
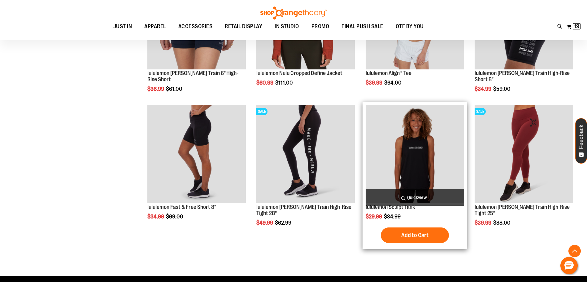
scroll to position [1440, 0]
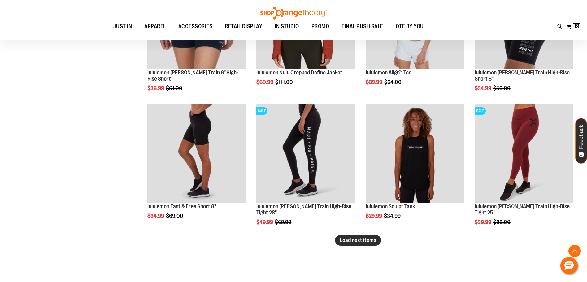
click at [362, 241] on span "Load next items" at bounding box center [358, 240] width 36 height 6
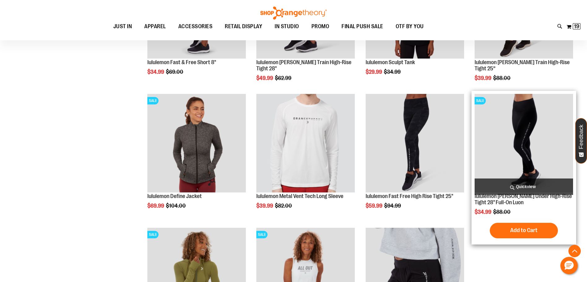
scroll to position [1595, 0]
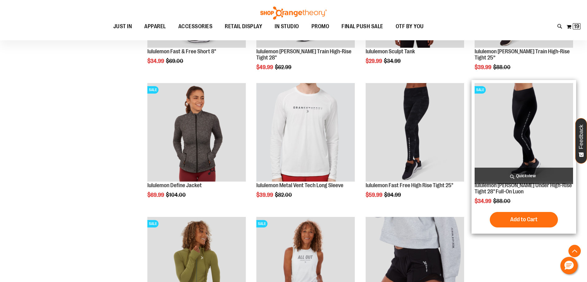
click at [511, 141] on img "product" at bounding box center [524, 132] width 98 height 98
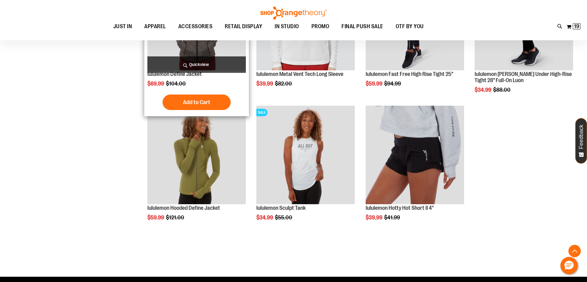
scroll to position [1719, 0]
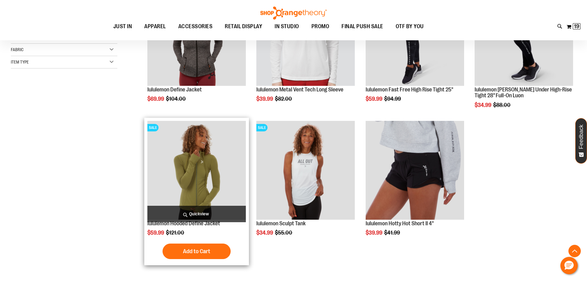
scroll to position [93, 0]
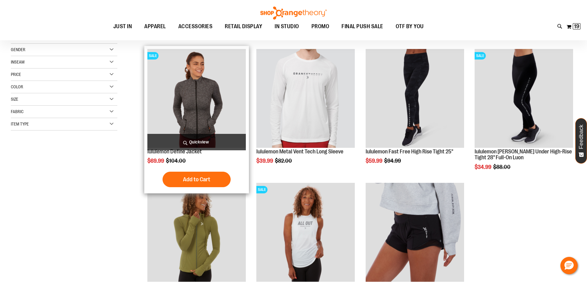
type input "**********"
click at [193, 107] on img "product" at bounding box center [196, 98] width 98 height 98
click at [209, 100] on img "product" at bounding box center [196, 98] width 98 height 98
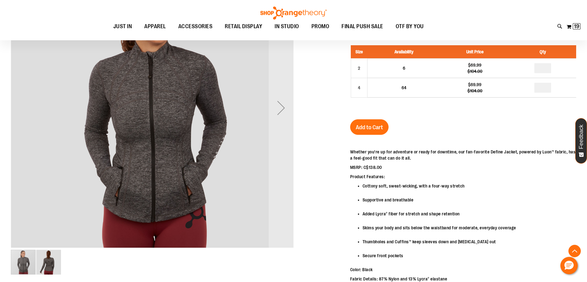
scroll to position [123, 0]
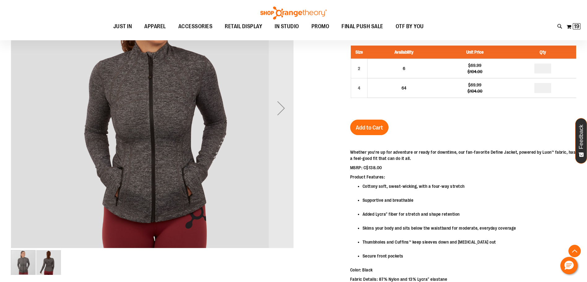
type input "**********"
click at [50, 267] on img "image 2 of 2" at bounding box center [48, 262] width 25 height 25
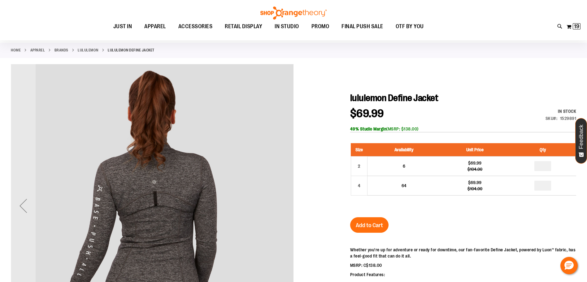
scroll to position [0, 0]
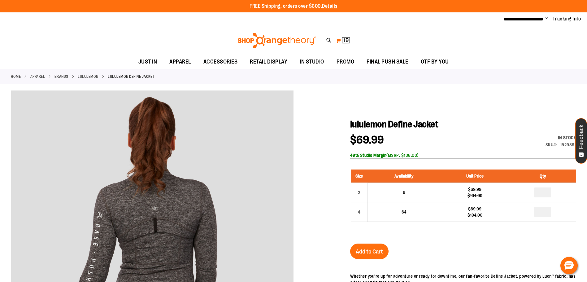
click at [346, 39] on span "19" at bounding box center [345, 40] width 5 height 6
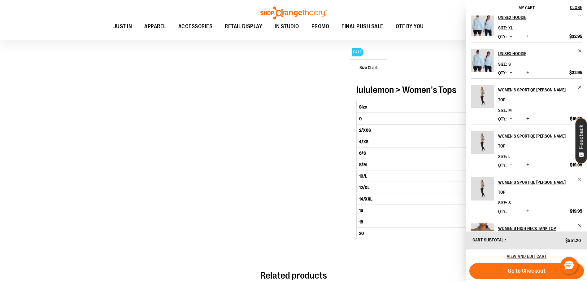
scroll to position [31, 0]
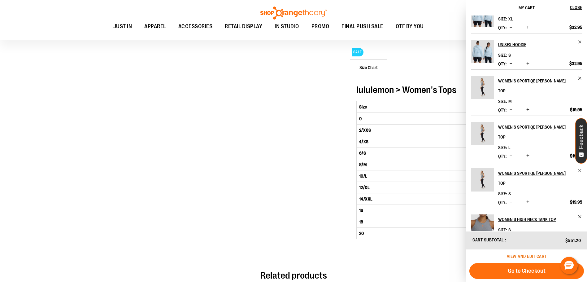
click at [522, 256] on span "View and edit cart" at bounding box center [527, 256] width 40 height 5
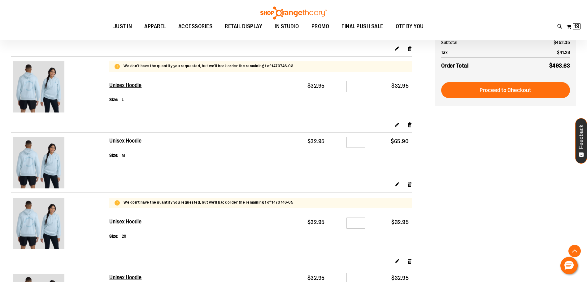
scroll to position [588, 0]
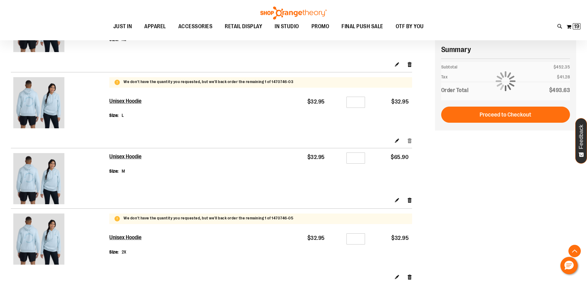
type input "**********"
click at [411, 138] on link "Remove item" at bounding box center [409, 140] width 5 height 7
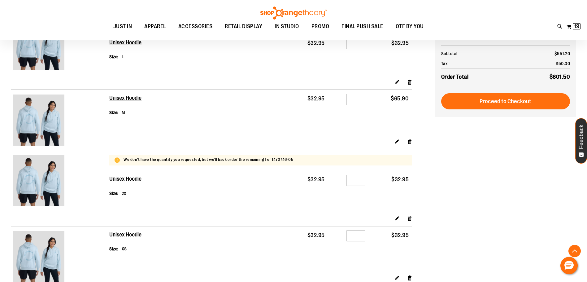
scroll to position [650, 0]
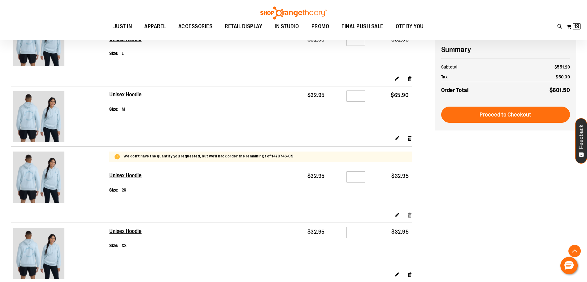
click at [411, 213] on link "Remove item" at bounding box center [409, 214] width 5 height 7
click at [410, 213] on link "Remove item" at bounding box center [409, 214] width 5 height 7
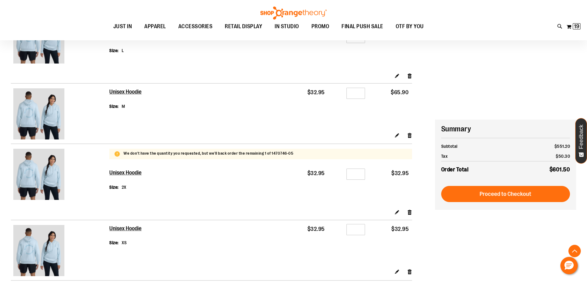
scroll to position [743, 0]
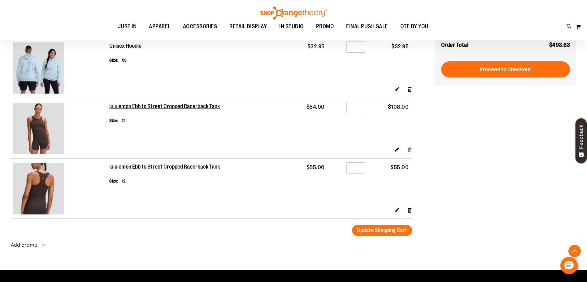
type input "**********"
click at [411, 151] on link "Remove item" at bounding box center [409, 149] width 5 height 7
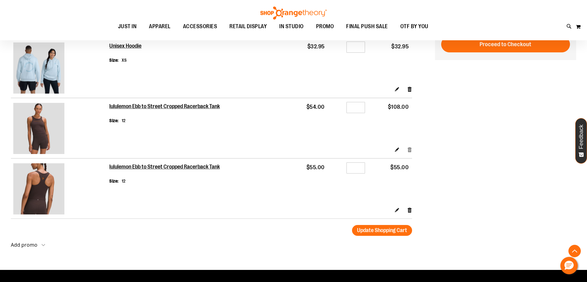
scroll to position [681, 0]
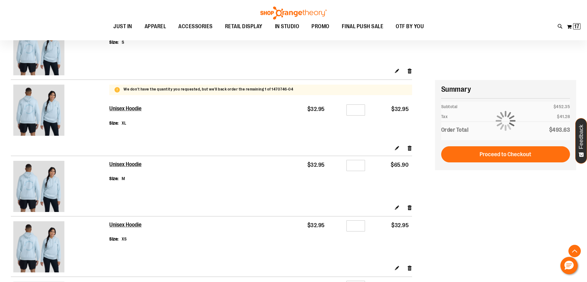
scroll to position [495, 0]
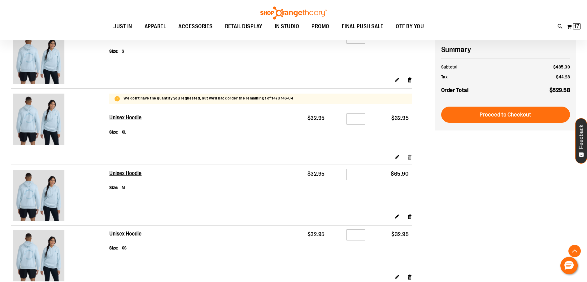
click at [410, 154] on link "Remove item" at bounding box center [409, 157] width 5 height 7
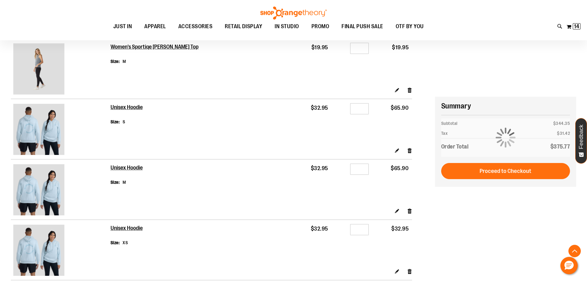
scroll to position [557, 0]
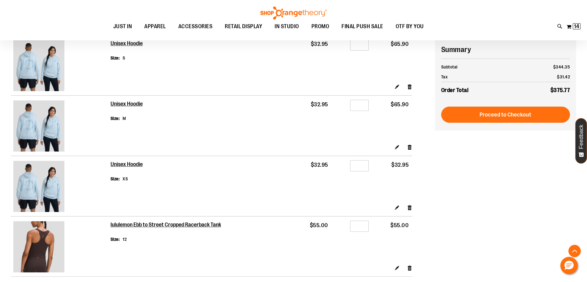
type input "**********"
drag, startPoint x: 364, startPoint y: 104, endPoint x: 351, endPoint y: 106, distance: 12.8
click at [354, 105] on input "*" at bounding box center [359, 105] width 19 height 11
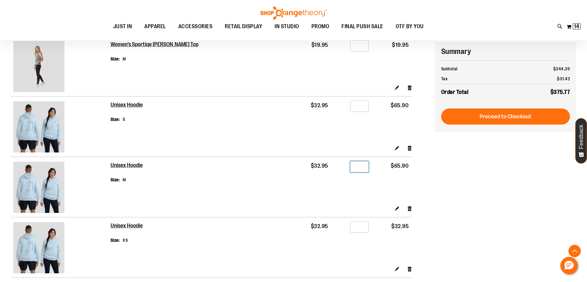
scroll to position [495, 0]
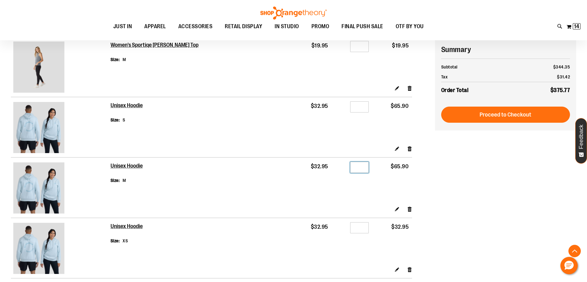
type input "*"
drag, startPoint x: 360, startPoint y: 102, endPoint x: 355, endPoint y: 103, distance: 5.6
click at [355, 103] on input "*" at bounding box center [359, 106] width 19 height 11
type input "*"
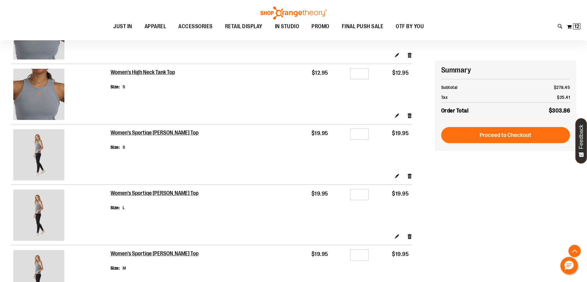
scroll to position [340, 0]
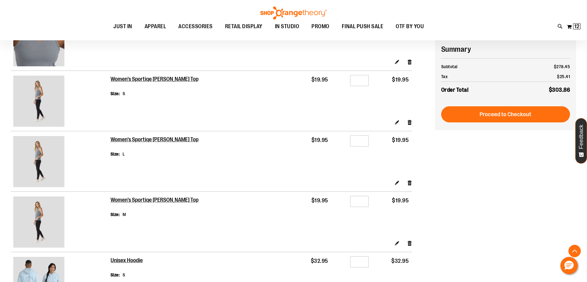
type input "**********"
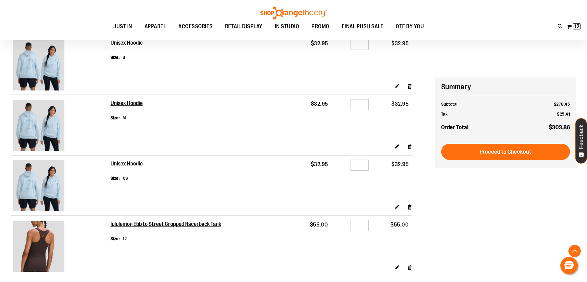
scroll to position [681, 0]
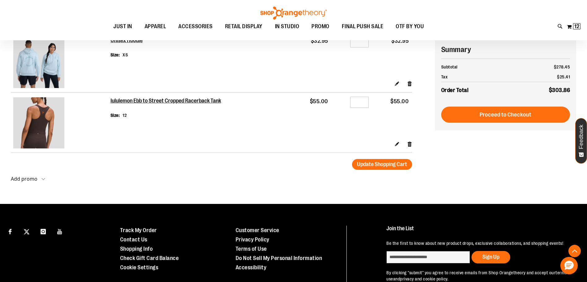
click at [51, 115] on img at bounding box center [38, 122] width 51 height 51
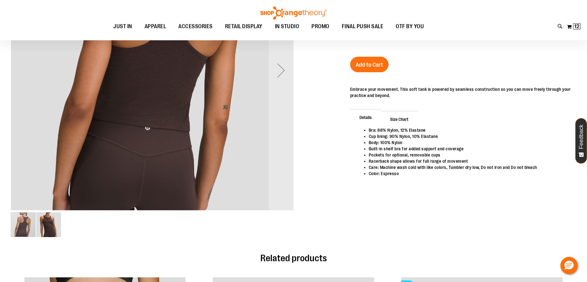
type input "**********"
click at [50, 230] on img "image 2 of 2" at bounding box center [48, 224] width 25 height 25
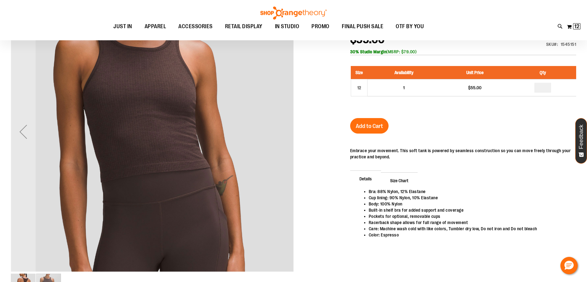
scroll to position [62, 0]
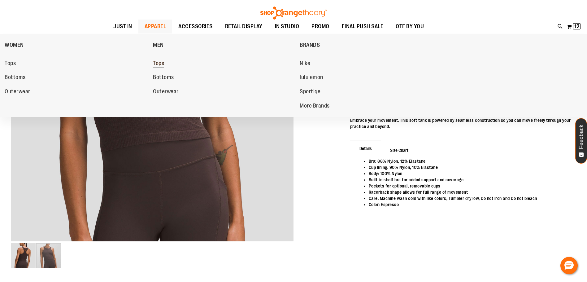
click at [163, 63] on span "Tops" at bounding box center [158, 64] width 11 height 8
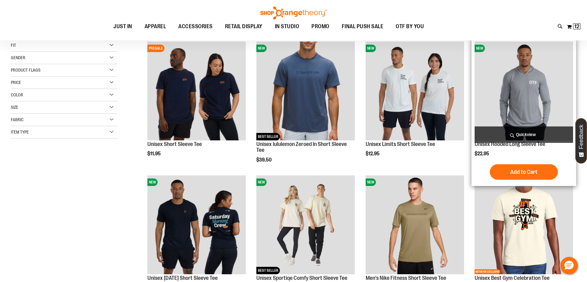
scroll to position [93, 0]
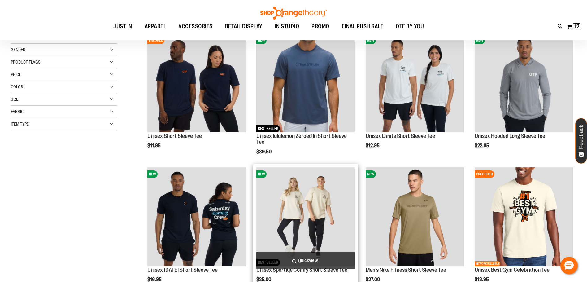
type input "**********"
click at [275, 205] on img "product" at bounding box center [305, 216] width 98 height 98
click at [301, 190] on img "product" at bounding box center [305, 216] width 98 height 98
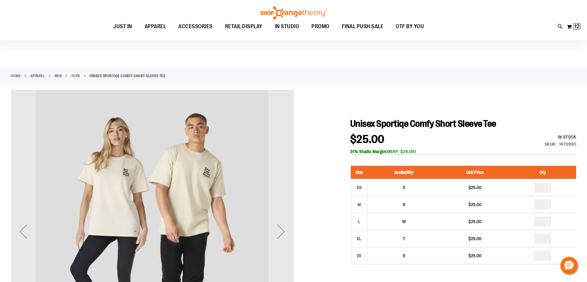
scroll to position [62, 0]
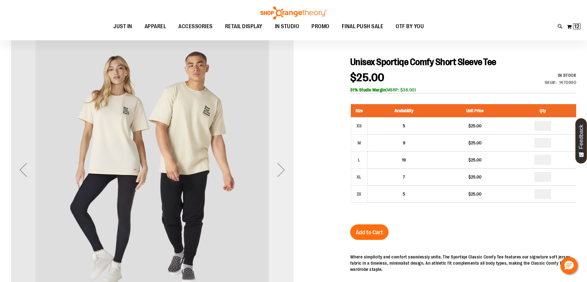
type input "**********"
click at [285, 171] on div "Next" at bounding box center [281, 169] width 25 height 25
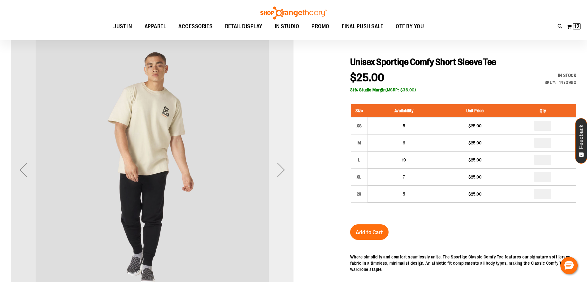
click at [285, 171] on div "Next" at bounding box center [281, 169] width 25 height 25
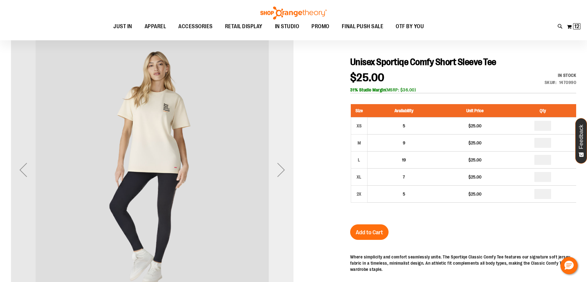
click at [285, 171] on div "Next" at bounding box center [281, 169] width 25 height 25
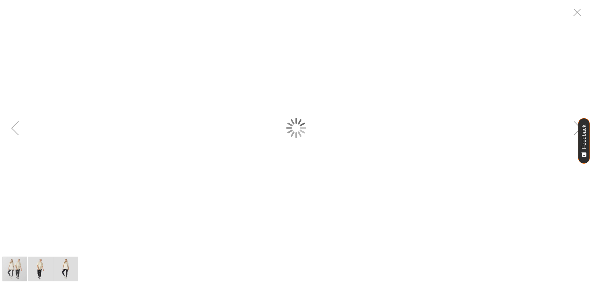
scroll to position [0, 0]
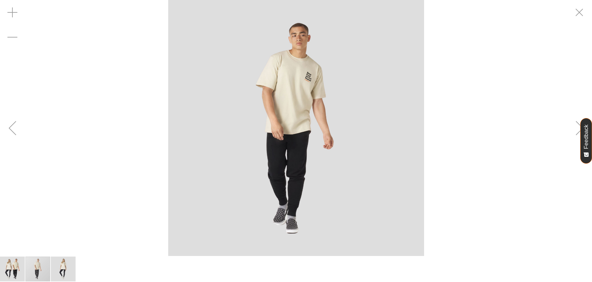
drag, startPoint x: 318, startPoint y: 104, endPoint x: 264, endPoint y: 158, distance: 76.2
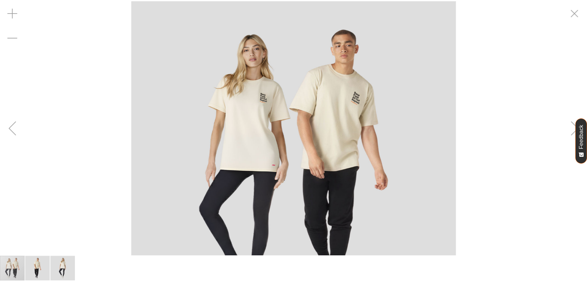
scroll to position [61, 0]
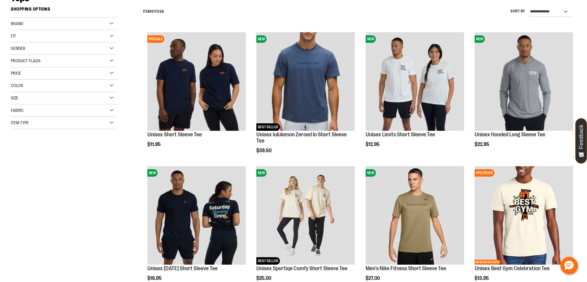
scroll to position [92, 0]
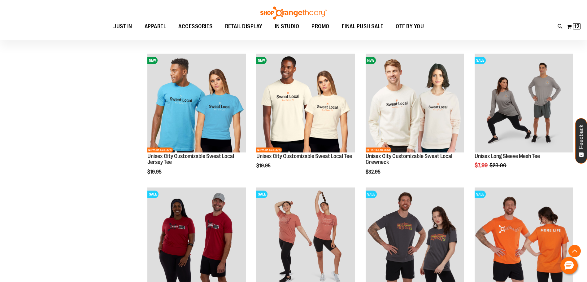
scroll to position [402, 0]
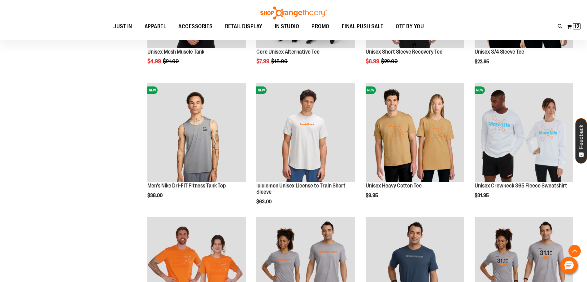
scroll to position [773, 0]
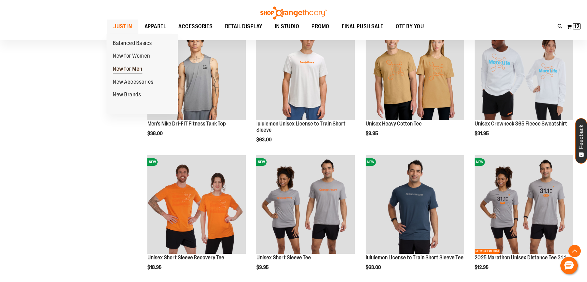
type input "**********"
click at [131, 67] on span "New for Men" at bounding box center [128, 70] width 30 height 8
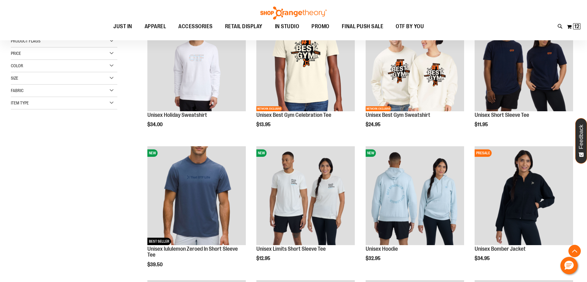
scroll to position [124, 0]
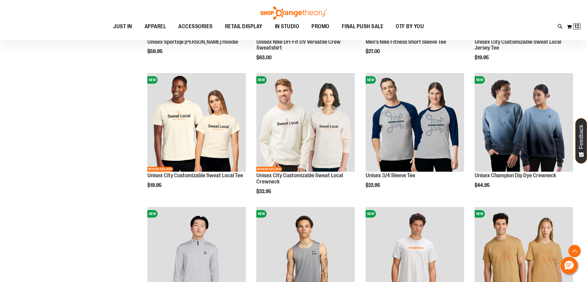
scroll to position [619, 0]
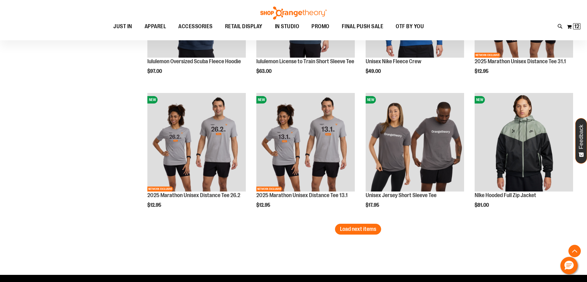
scroll to position [1114, 0]
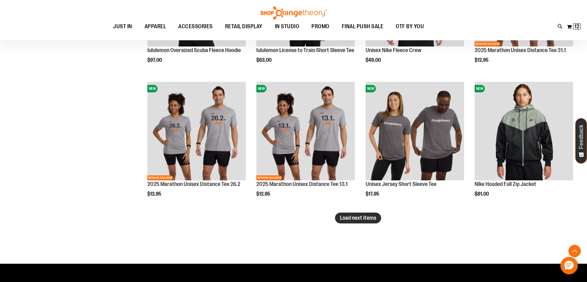
type input "**********"
click at [371, 220] on span "Load next items" at bounding box center [358, 218] width 36 height 6
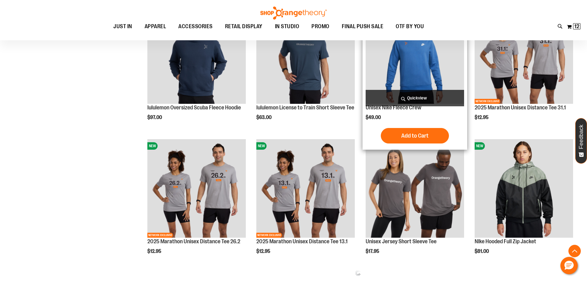
scroll to position [1052, 0]
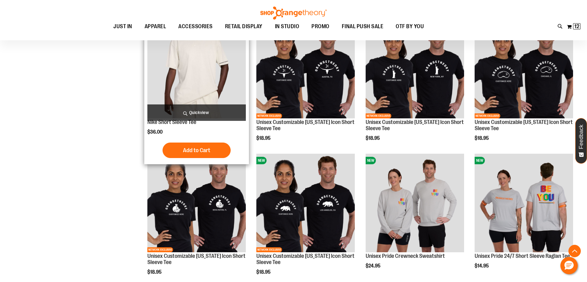
scroll to position [1269, 0]
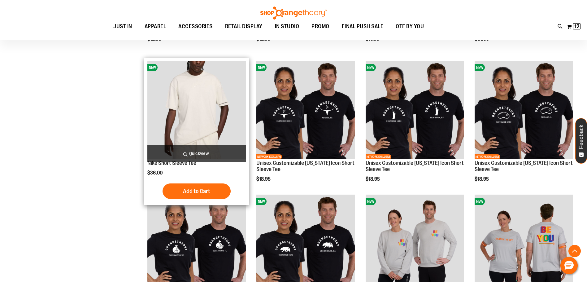
click at [213, 92] on img "product" at bounding box center [196, 110] width 98 height 98
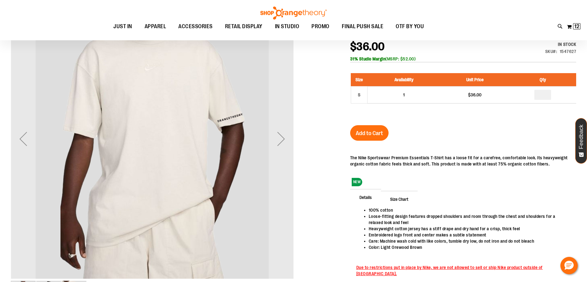
scroll to position [92, 0]
type input "**********"
click at [280, 138] on div "Next" at bounding box center [281, 139] width 25 height 25
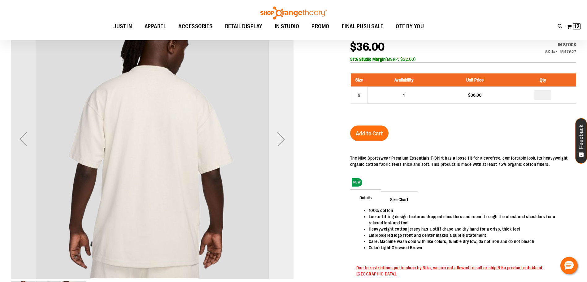
click at [280, 138] on div "Next" at bounding box center [281, 139] width 25 height 25
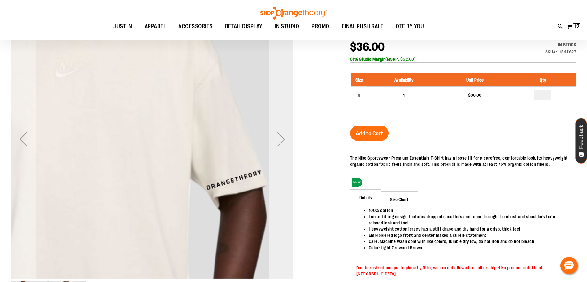
click at [280, 138] on div "Next" at bounding box center [281, 139] width 25 height 25
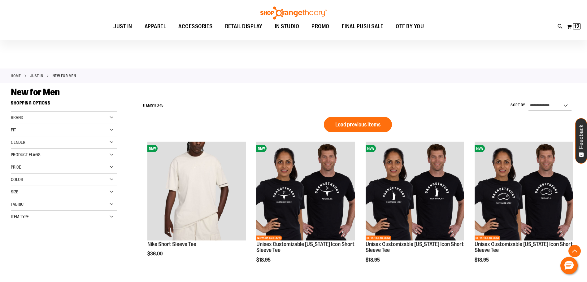
type input "**********"
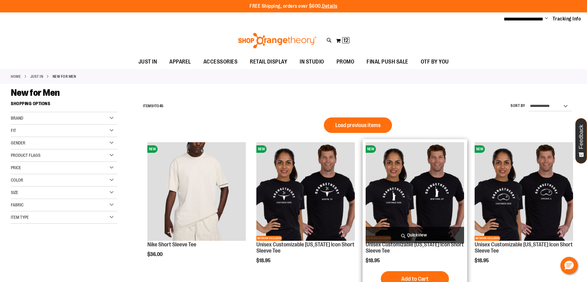
click at [371, 125] on button "Load previous items" at bounding box center [358, 124] width 68 height 15
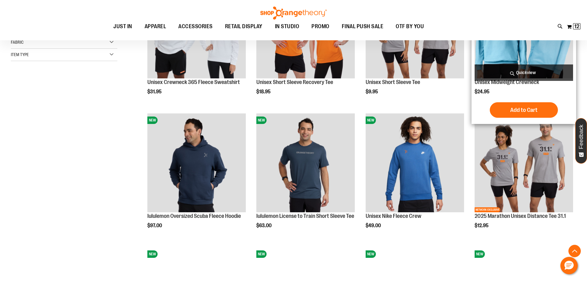
scroll to position [216, 0]
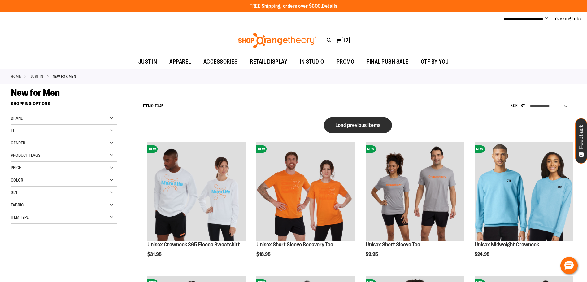
click at [373, 125] on span "Load previous items" at bounding box center [357, 125] width 45 height 6
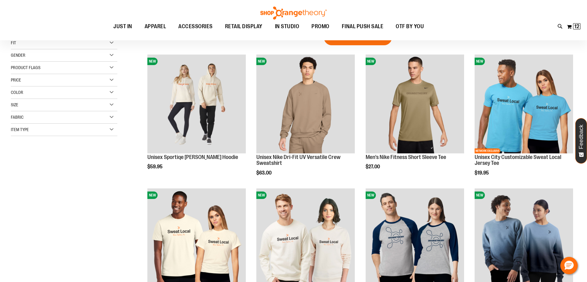
scroll to position [93, 0]
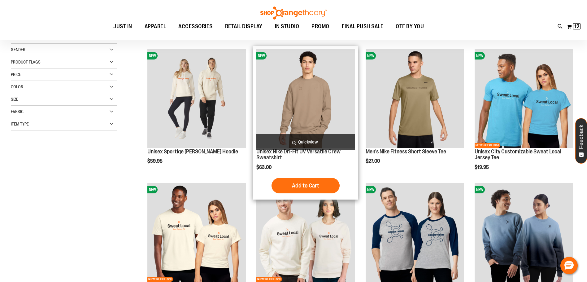
click at [303, 77] on img "product" at bounding box center [305, 98] width 98 height 98
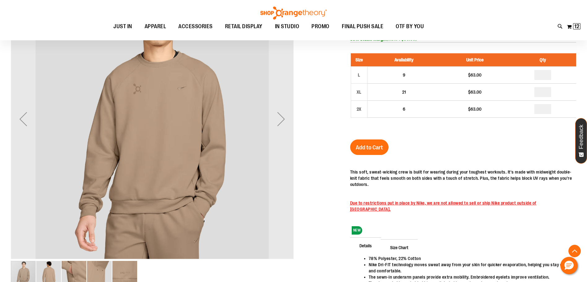
scroll to position [123, 0]
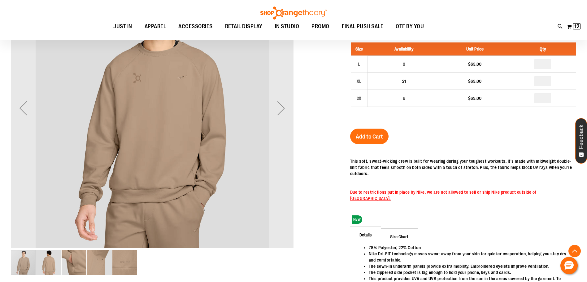
type input "**********"
click at [123, 259] on img "image 5 of 5" at bounding box center [124, 262] width 25 height 25
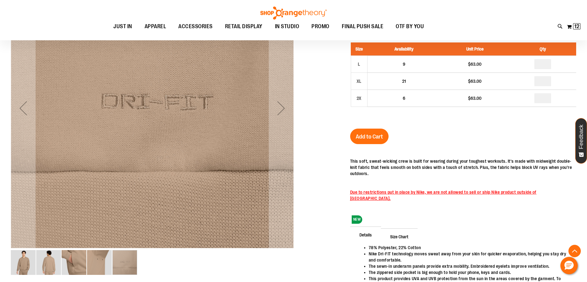
click at [100, 260] on img "image 4 of 5" at bounding box center [99, 262] width 25 height 25
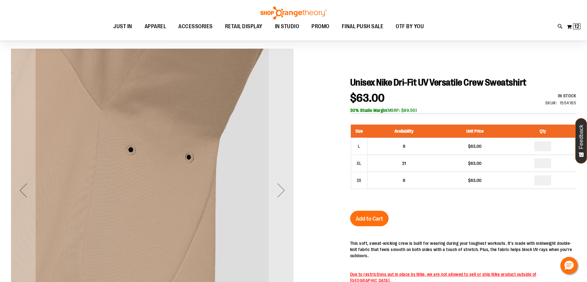
scroll to position [30, 0]
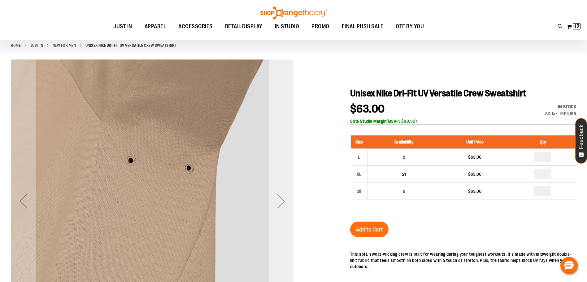
click at [277, 197] on div "Next" at bounding box center [281, 201] width 25 height 25
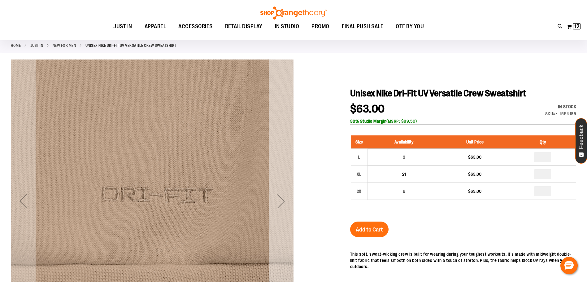
click at [277, 198] on div "Next" at bounding box center [281, 201] width 25 height 25
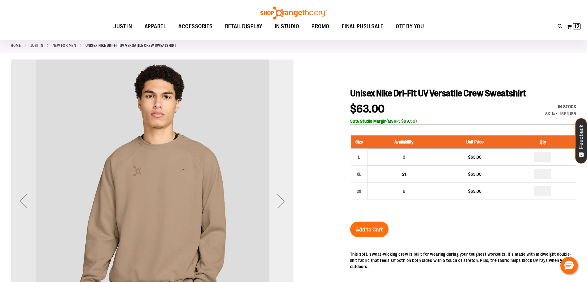
click at [277, 198] on div "Next" at bounding box center [281, 201] width 25 height 25
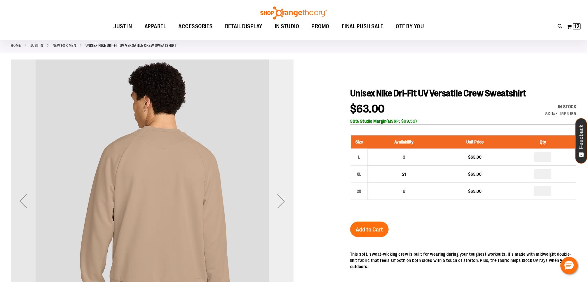
click at [277, 198] on div "Next" at bounding box center [281, 201] width 25 height 25
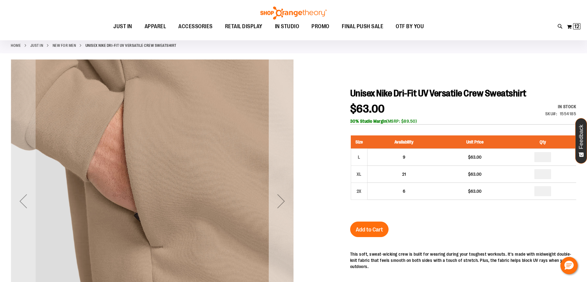
click at [277, 198] on div "Next" at bounding box center [281, 201] width 25 height 25
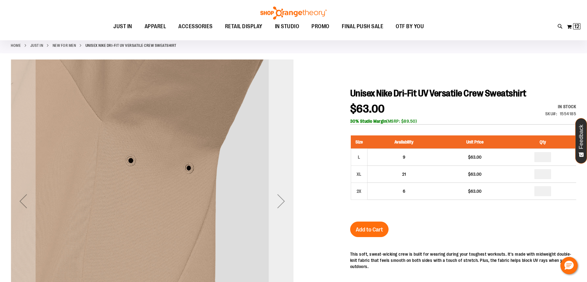
click at [275, 196] on div "Next" at bounding box center [281, 201] width 25 height 25
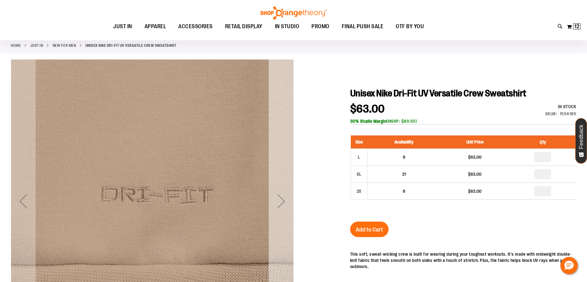
click at [275, 196] on div "Next" at bounding box center [281, 201] width 25 height 25
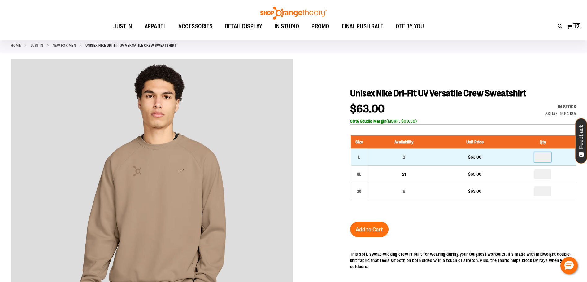
click at [545, 157] on input "number" at bounding box center [542, 157] width 17 height 10
type input "*"
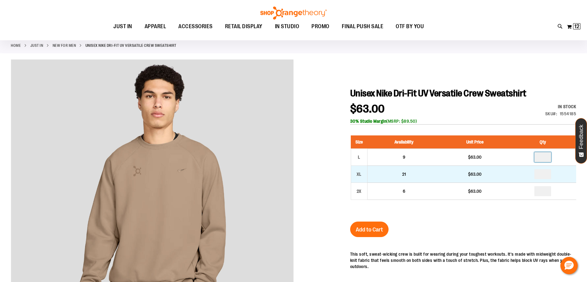
drag, startPoint x: 544, startPoint y: 157, endPoint x: 540, endPoint y: 166, distance: 10.5
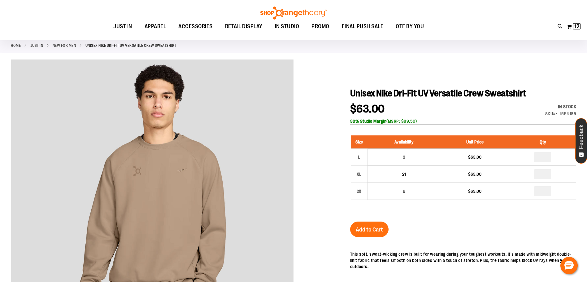
drag, startPoint x: 540, startPoint y: 166, endPoint x: 382, endPoint y: 230, distance: 170.8
click at [382, 230] on span "Add to Cart" at bounding box center [369, 229] width 27 height 7
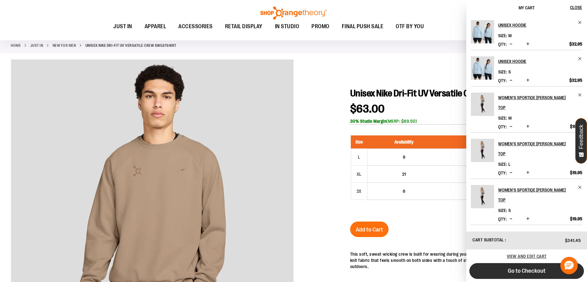
click at [533, 274] on button "Go to Checkout" at bounding box center [526, 271] width 115 height 16
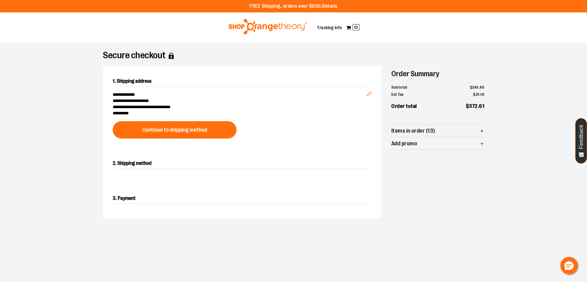
click at [570, 281] on div at bounding box center [293, 282] width 587 height 0
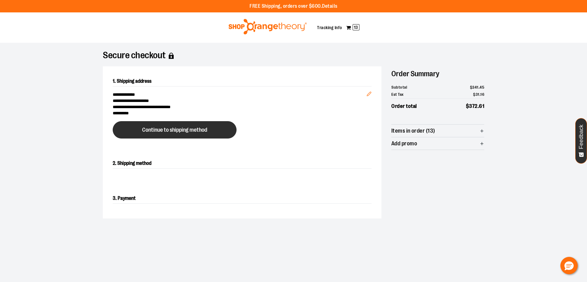
click at [140, 128] on button "Continue to shipping method" at bounding box center [175, 129] width 124 height 17
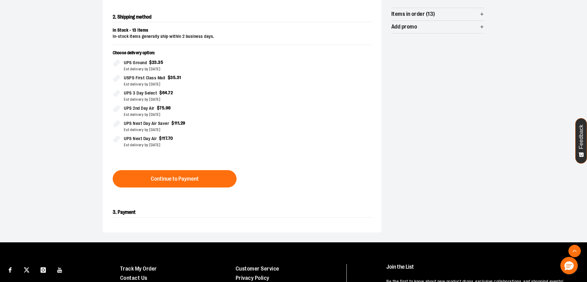
scroll to position [99, 0]
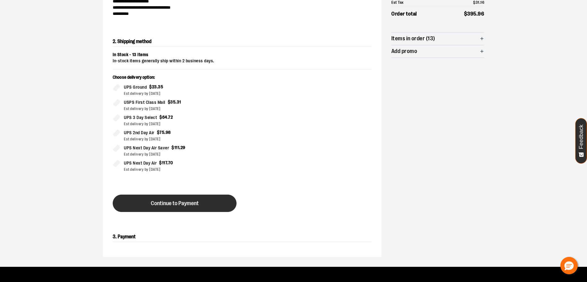
click at [181, 204] on span "Continue to Payment" at bounding box center [175, 203] width 48 height 6
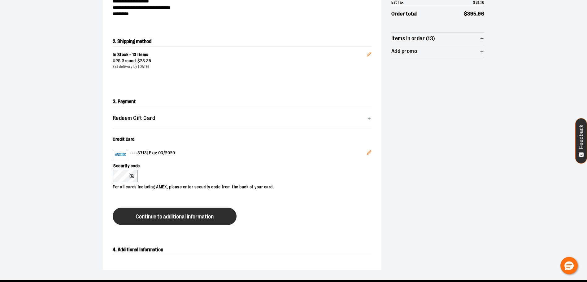
click at [160, 208] on button "Continue to additional information" at bounding box center [175, 215] width 124 height 17
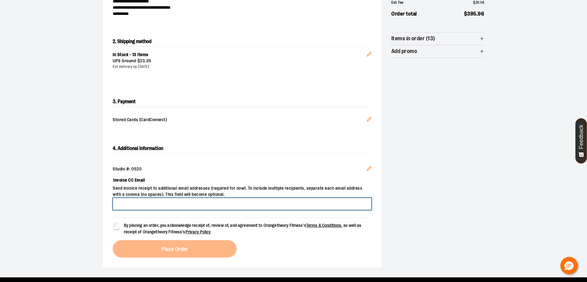
click at [160, 208] on input "Invoice CC Email" at bounding box center [242, 203] width 259 height 12
type input "**********"
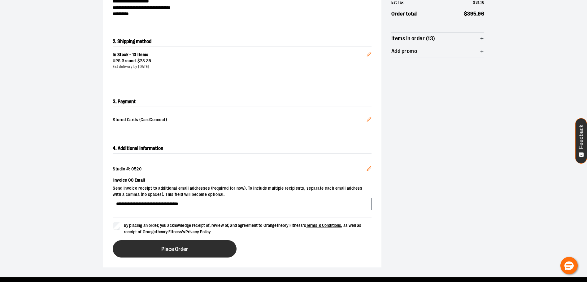
click at [159, 245] on button "Place Order" at bounding box center [175, 248] width 124 height 17
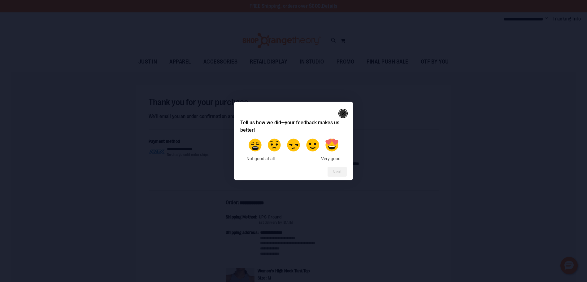
type input "**********"
click at [343, 113] on icon "Close" at bounding box center [343, 113] width 3 height 3
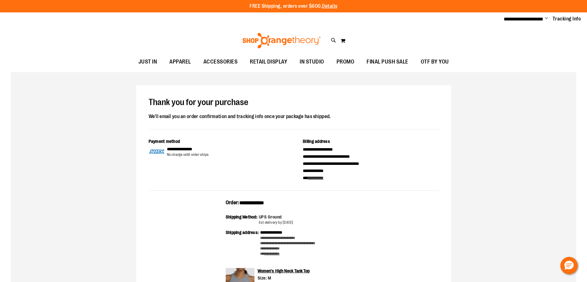
click at [420, 128] on div "Thank you for your purchase We'll email you an order confirmation and tracking …" at bounding box center [294, 114] width 290 height 32
